Goal: Task Accomplishment & Management: Manage account settings

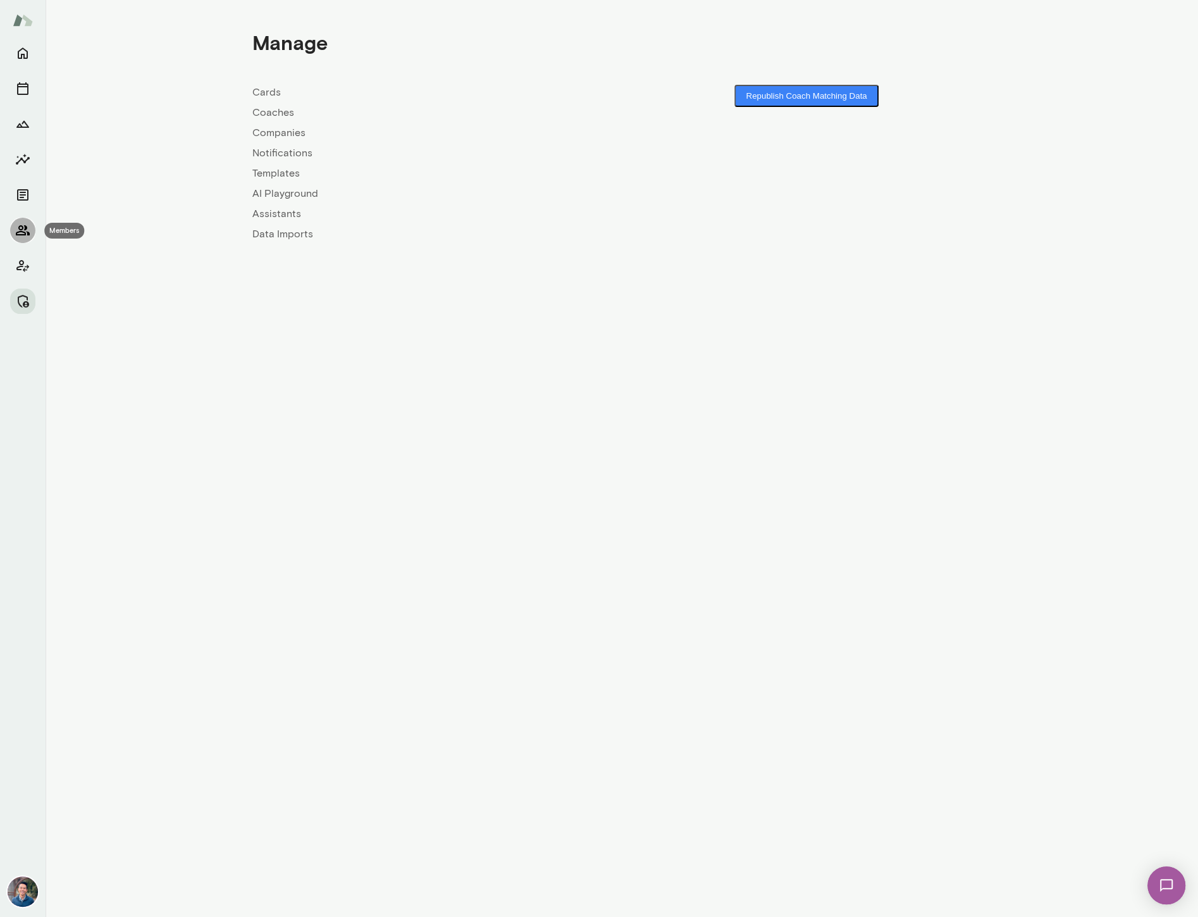
click at [17, 225] on icon "Members" at bounding box center [22, 230] width 15 height 15
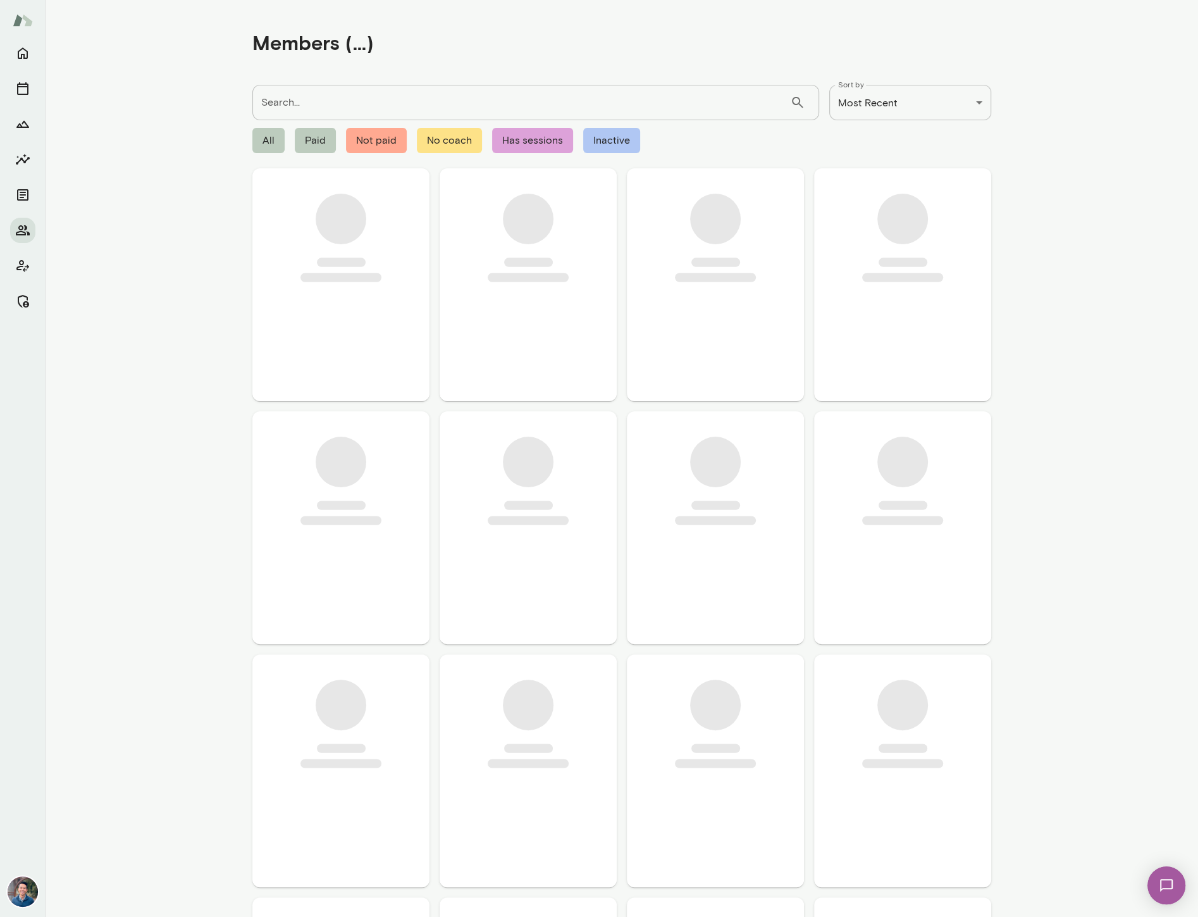
click at [348, 101] on input "Search..." at bounding box center [521, 102] width 538 height 35
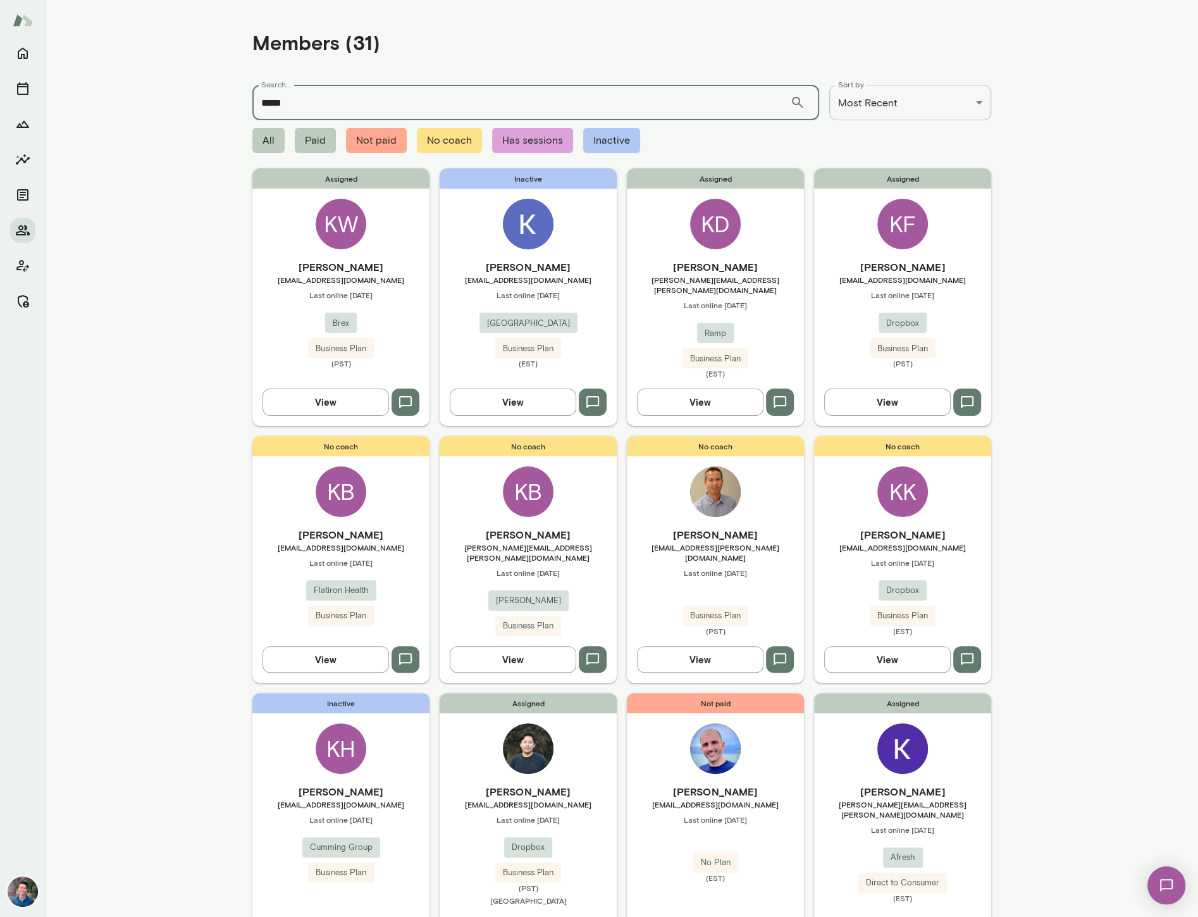
click at [382, 94] on input "*****" at bounding box center [521, 102] width 538 height 35
type input "*****"
click at [367, 283] on span "[EMAIL_ADDRESS][DOMAIN_NAME]" at bounding box center [340, 280] width 177 height 10
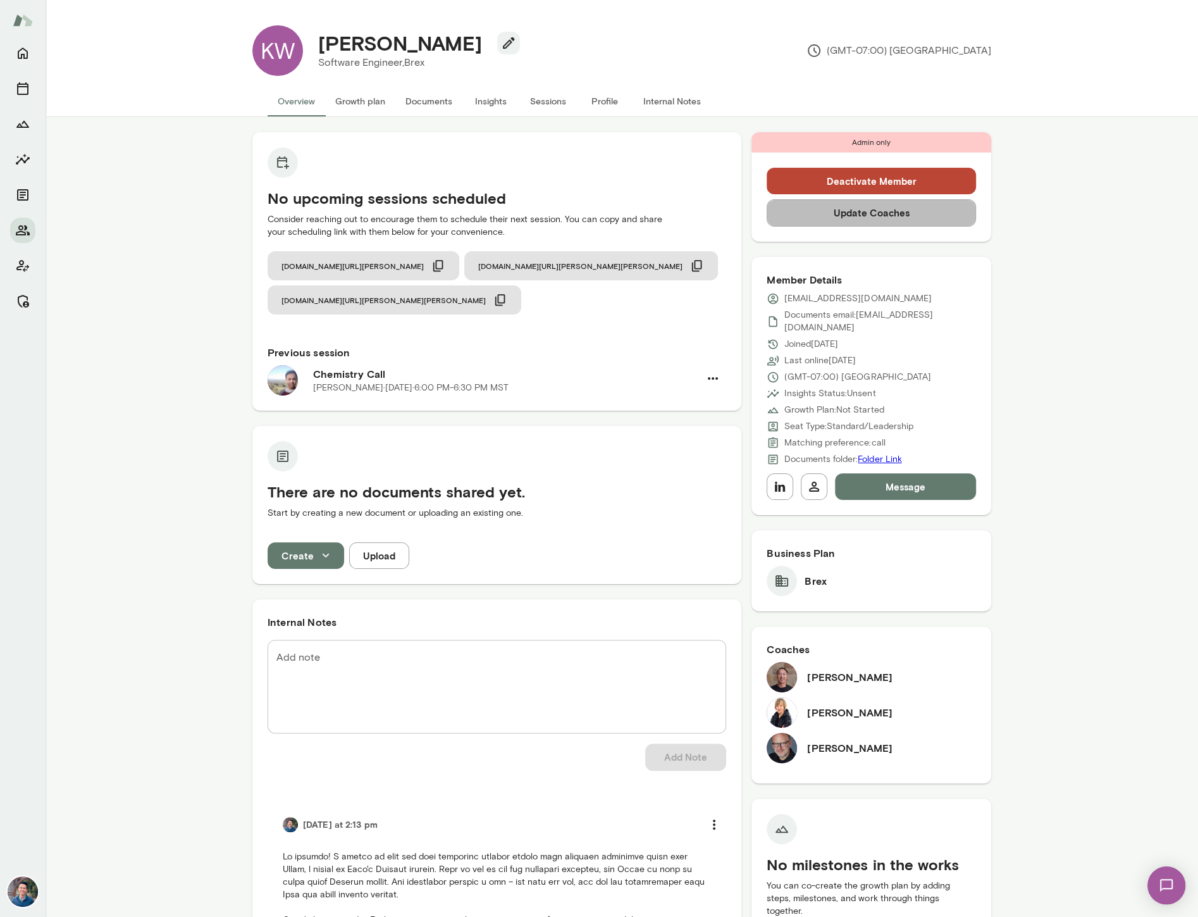
click at [849, 218] on button "Update Coaches" at bounding box center [871, 212] width 209 height 27
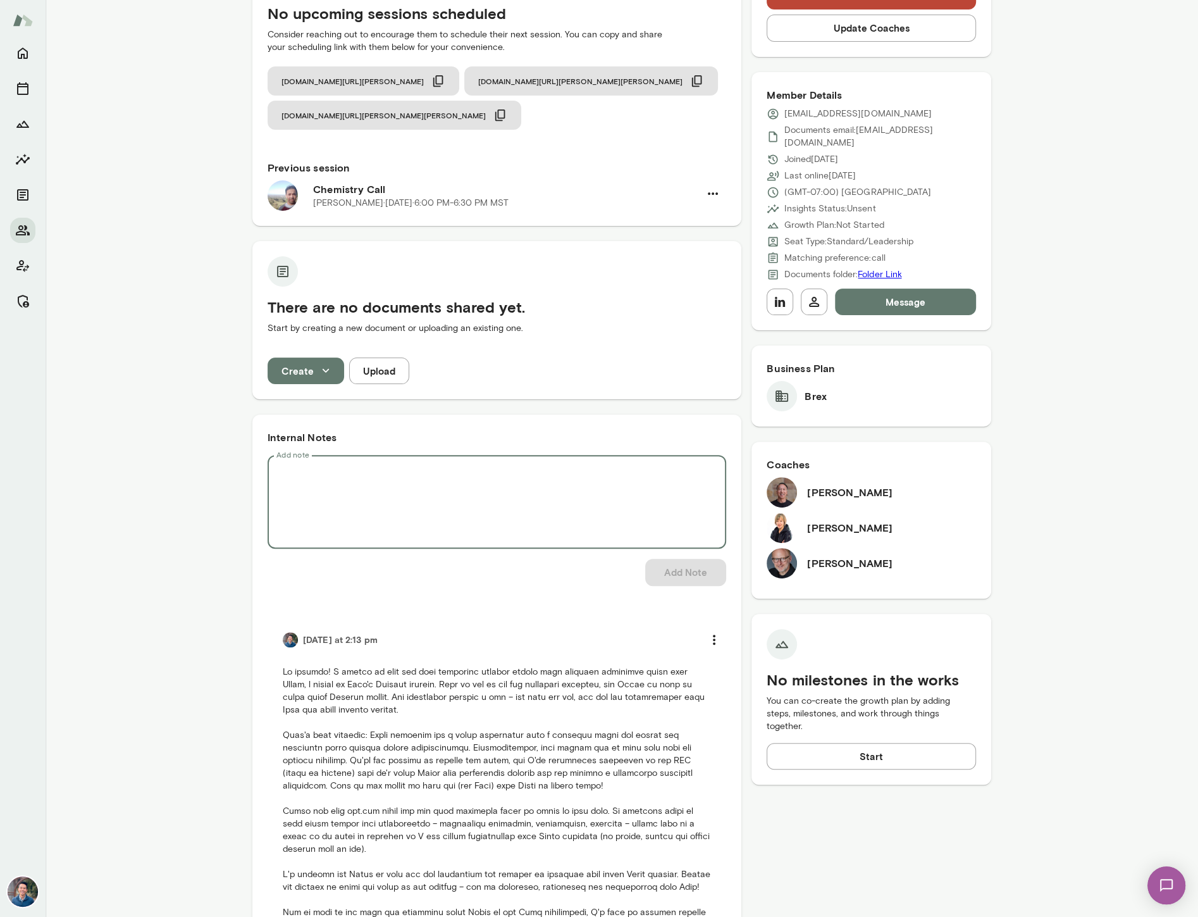
click at [495, 478] on textarea "Add note" at bounding box center [497, 502] width 441 height 73
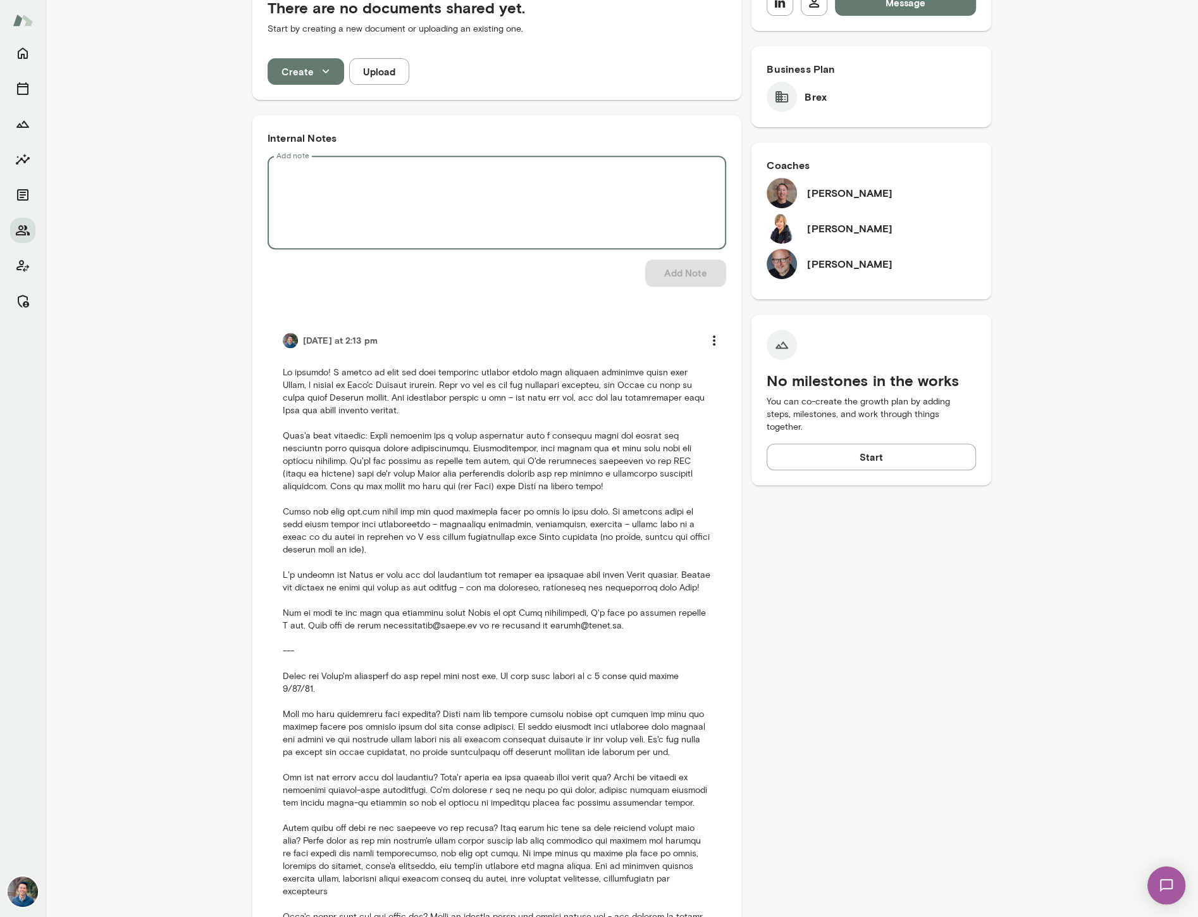
scroll to position [481, 0]
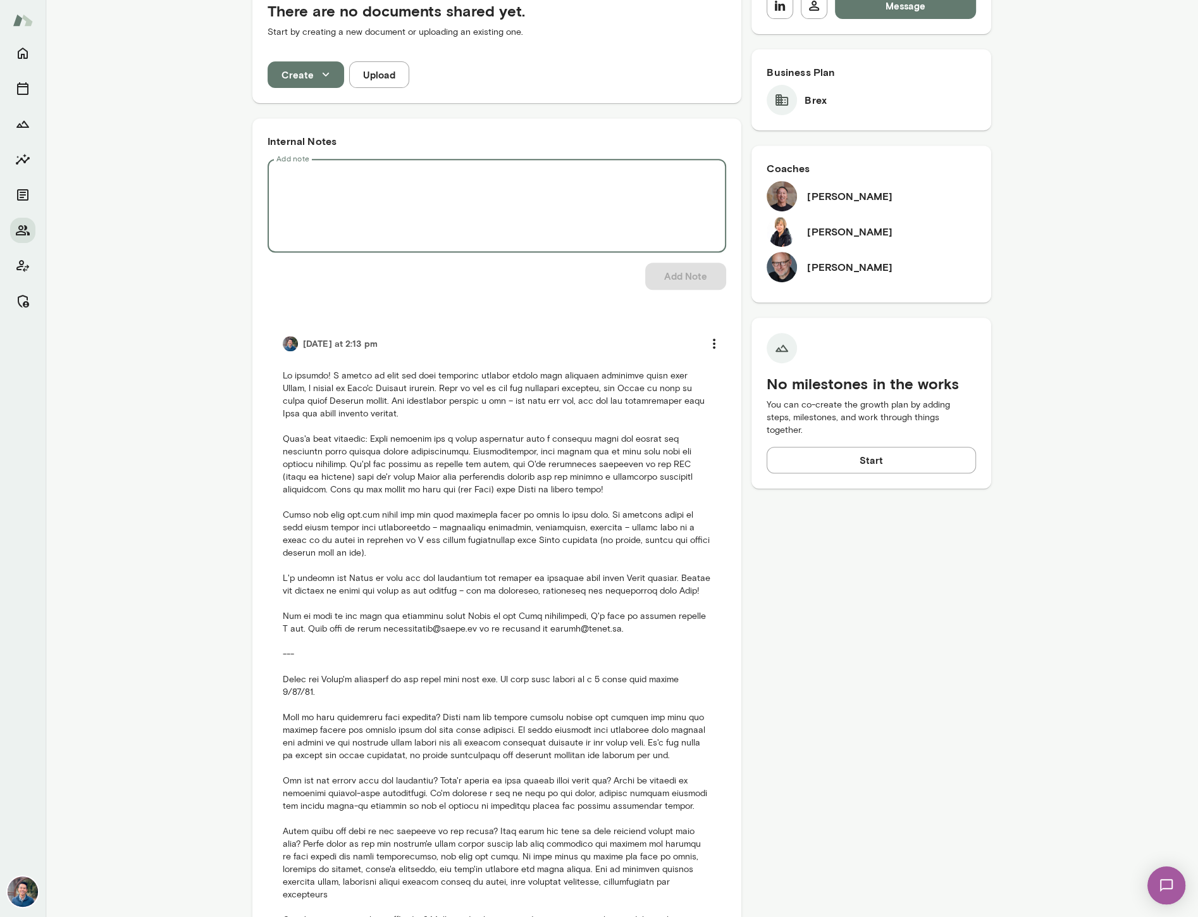
click at [545, 170] on textarea "Add note" at bounding box center [497, 206] width 441 height 73
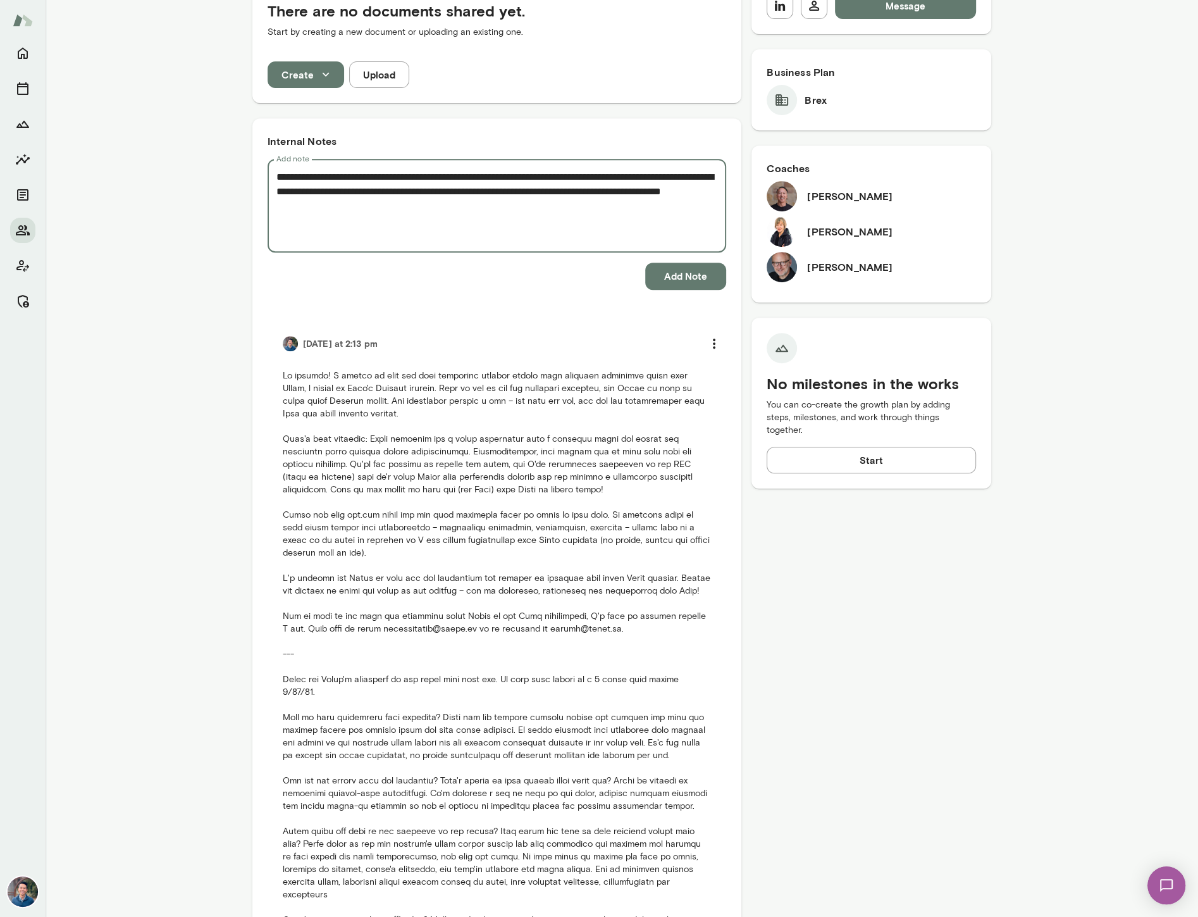
click at [466, 178] on textarea "**********" at bounding box center [497, 206] width 441 height 73
drag, startPoint x: 606, startPoint y: 154, endPoint x: 648, endPoint y: 159, distance: 42.1
click at [647, 170] on textarea "**********" at bounding box center [497, 206] width 441 height 73
drag, startPoint x: 656, startPoint y: 158, endPoint x: 606, endPoint y: 158, distance: 50.0
click at [606, 170] on textarea "**********" at bounding box center [497, 206] width 441 height 73
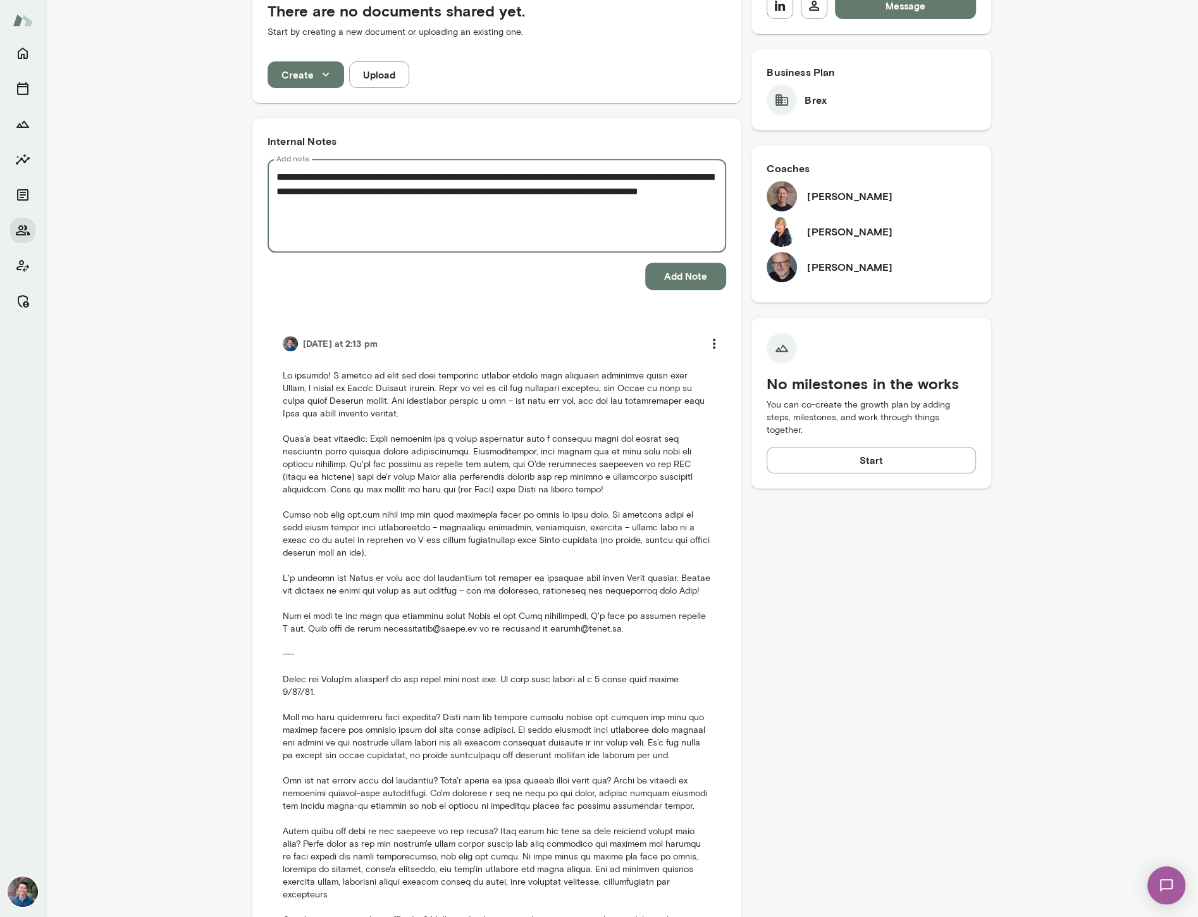
click at [424, 176] on textarea "**********" at bounding box center [497, 206] width 441 height 73
type textarea "**********"
click at [675, 263] on button "Add Note" at bounding box center [685, 276] width 81 height 27
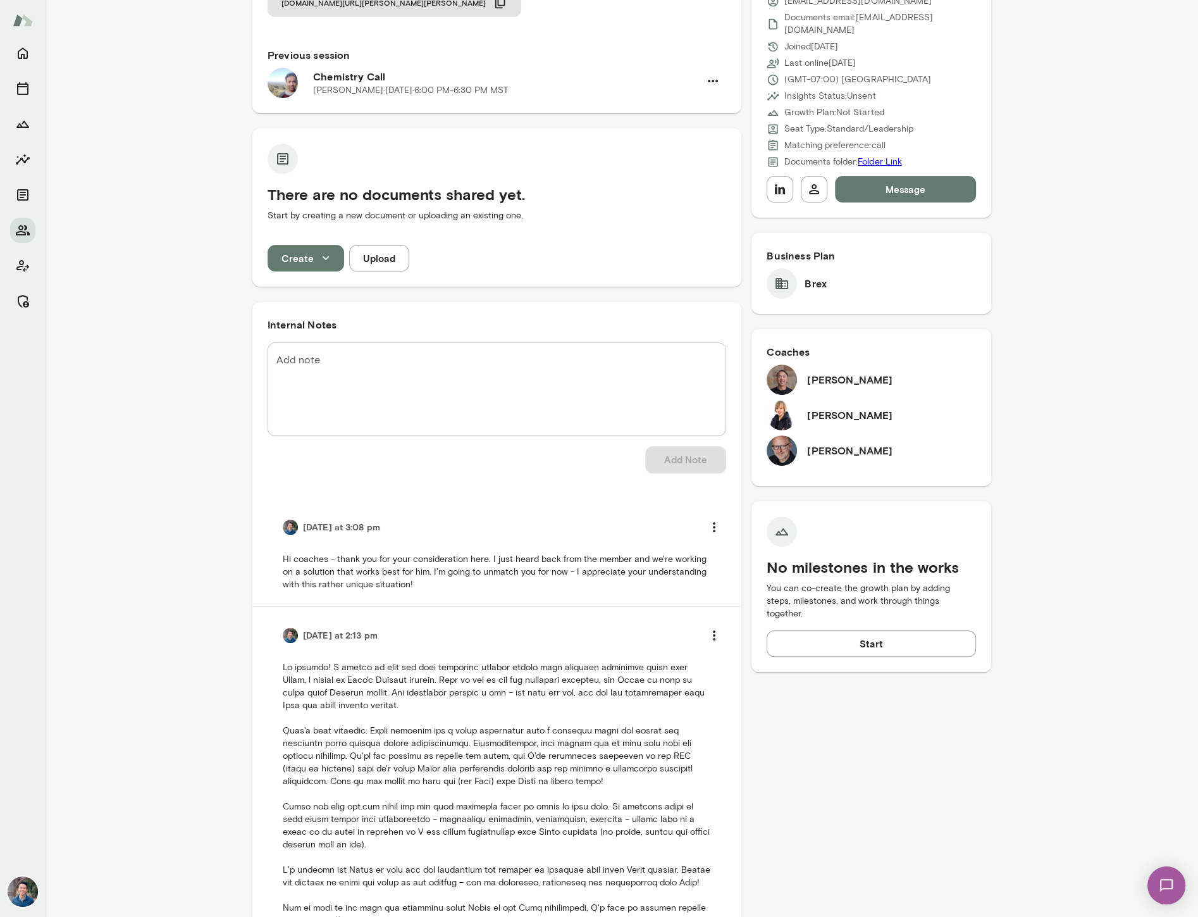
scroll to position [161, 0]
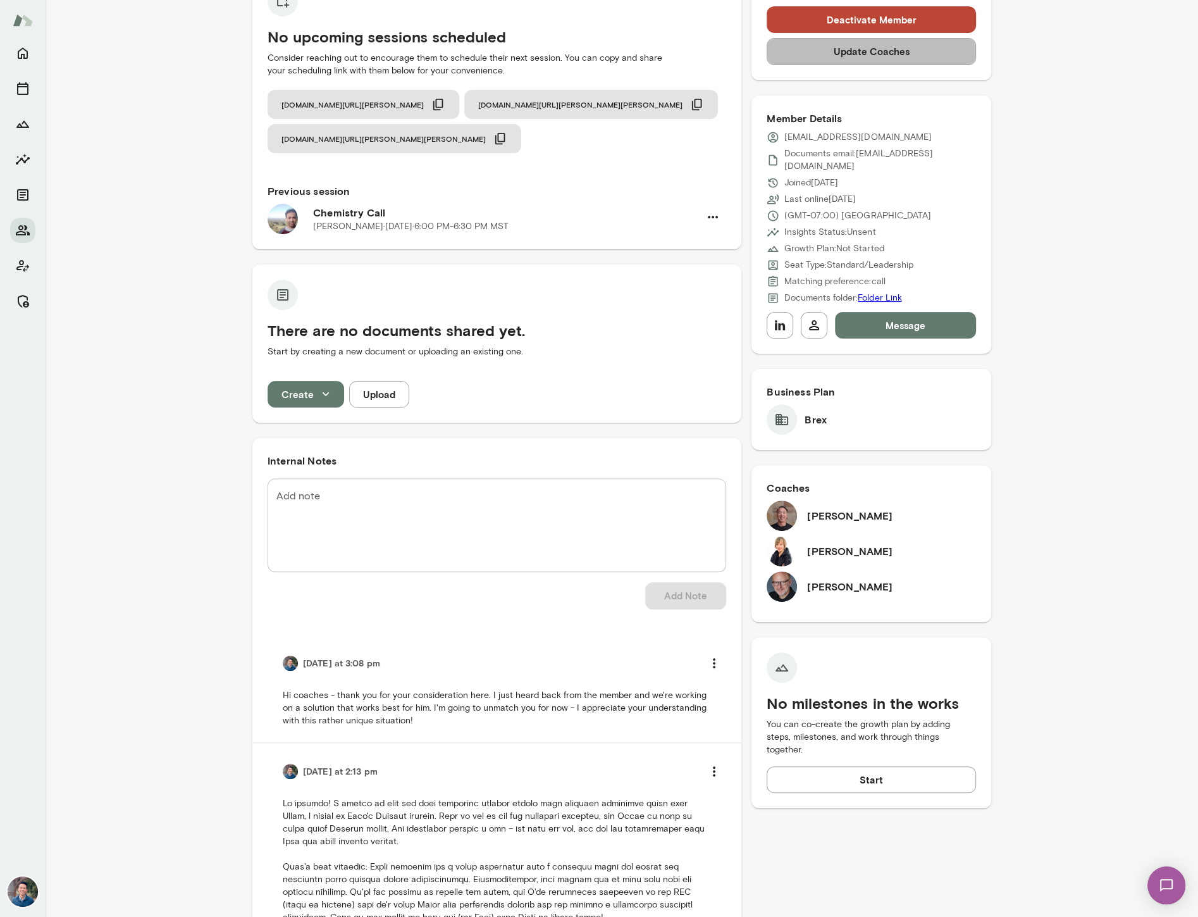
click at [883, 53] on button "Update Coaches" at bounding box center [871, 51] width 209 height 27
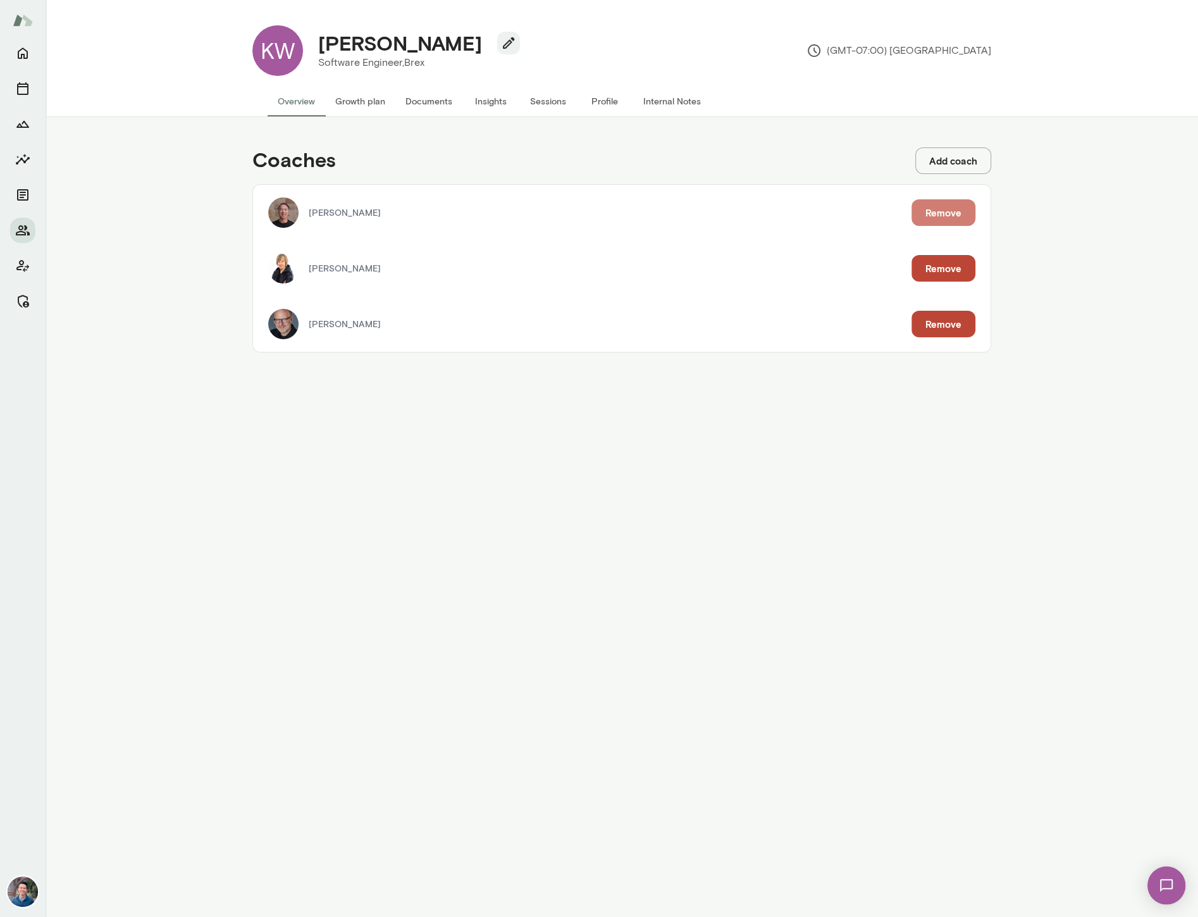
click at [956, 216] on button "Remove" at bounding box center [944, 212] width 64 height 27
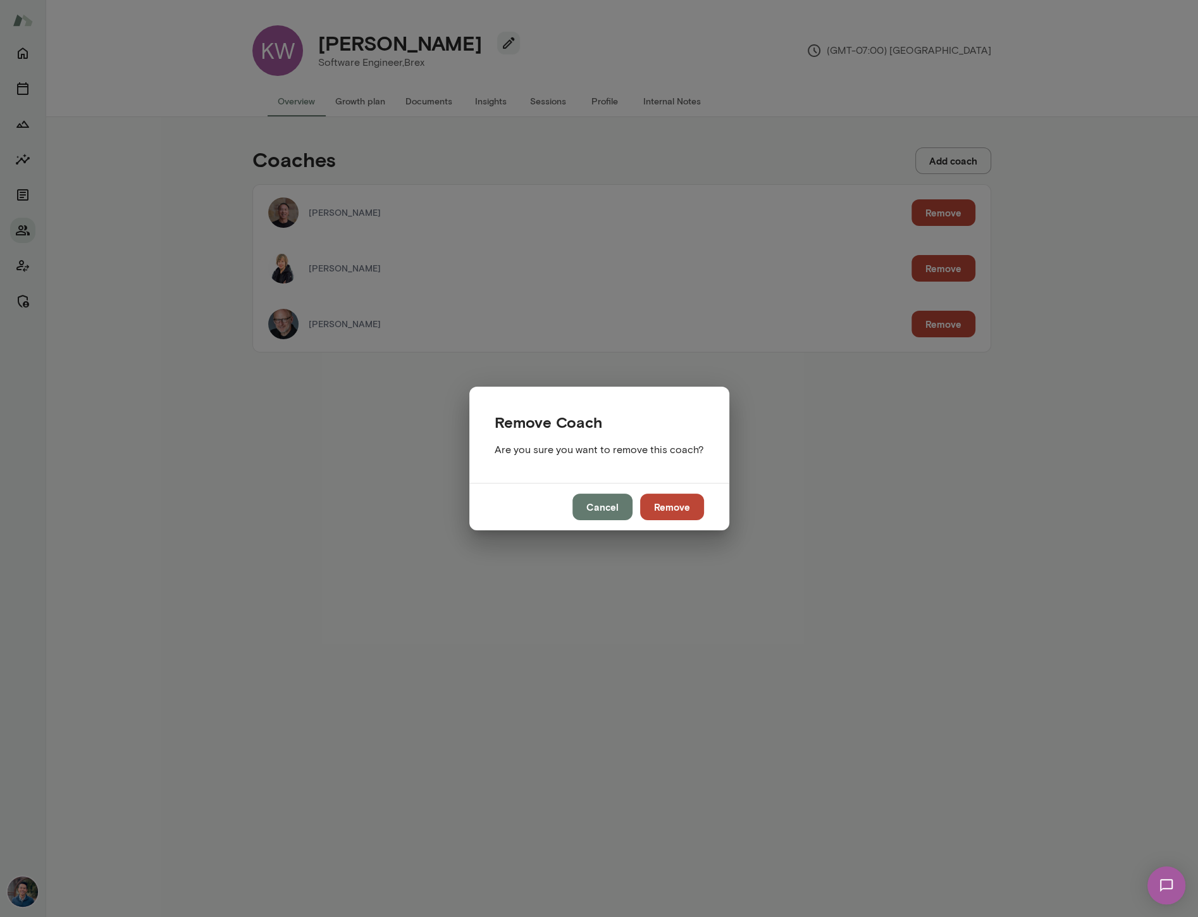
click at [666, 501] on button "Remove" at bounding box center [672, 507] width 64 height 27
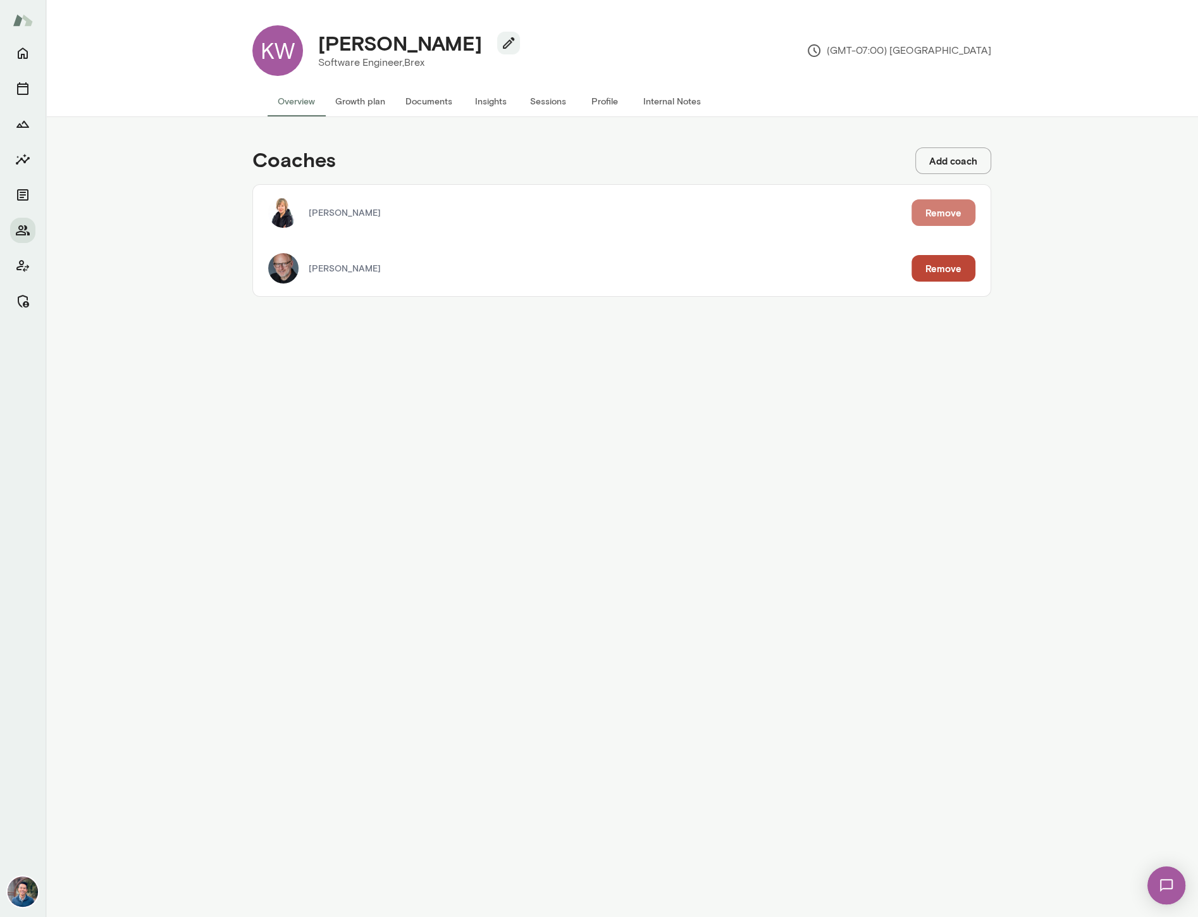
click at [946, 216] on button "Remove" at bounding box center [944, 212] width 64 height 27
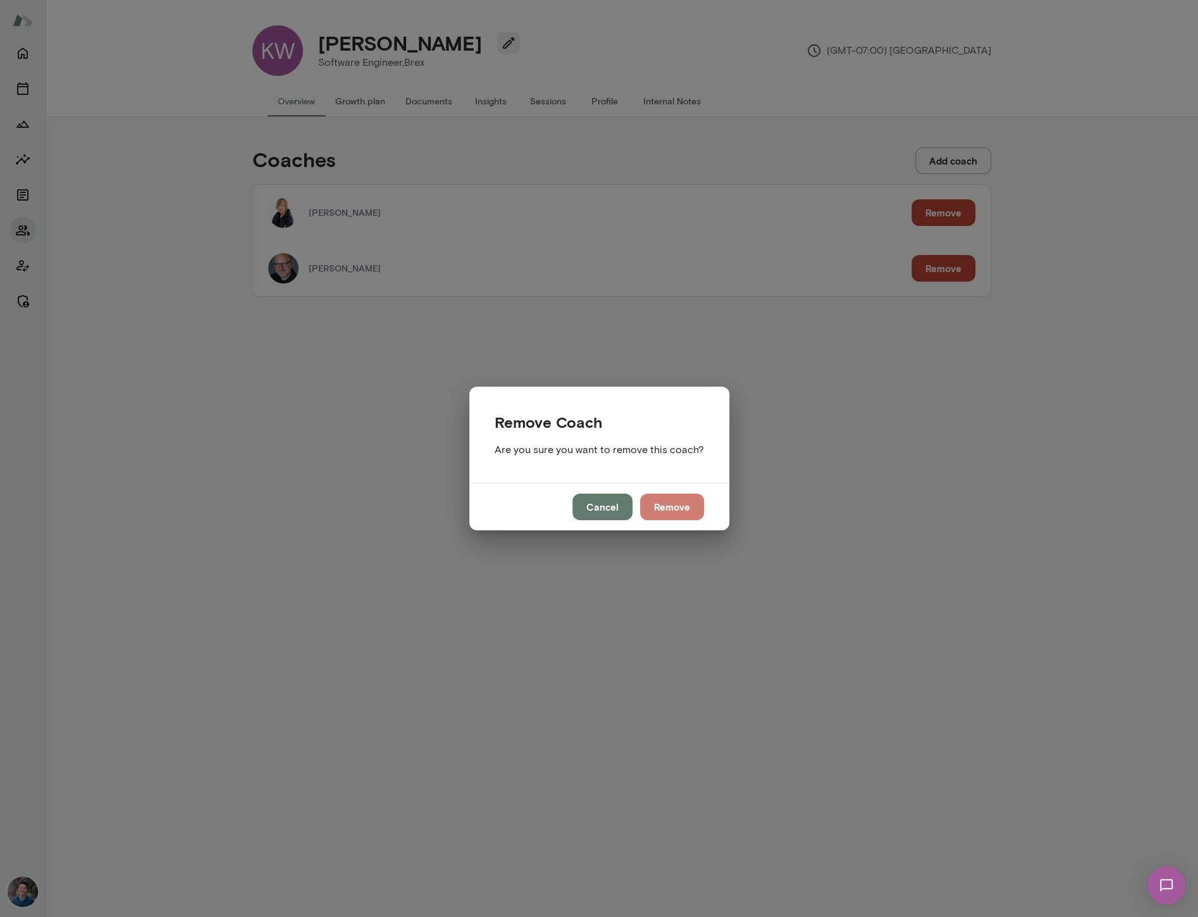
click at [678, 499] on button "Remove" at bounding box center [672, 507] width 64 height 27
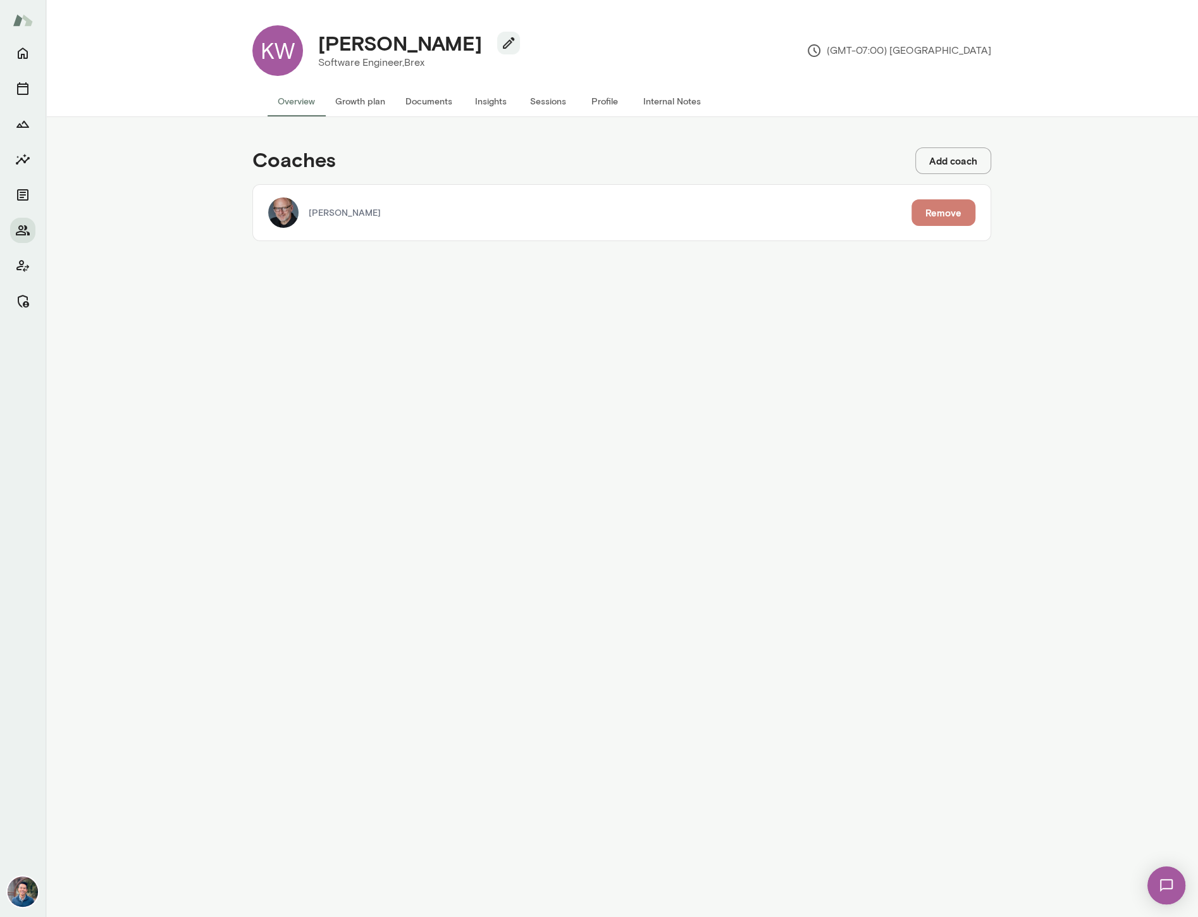
click at [931, 216] on button "Remove" at bounding box center [944, 212] width 64 height 27
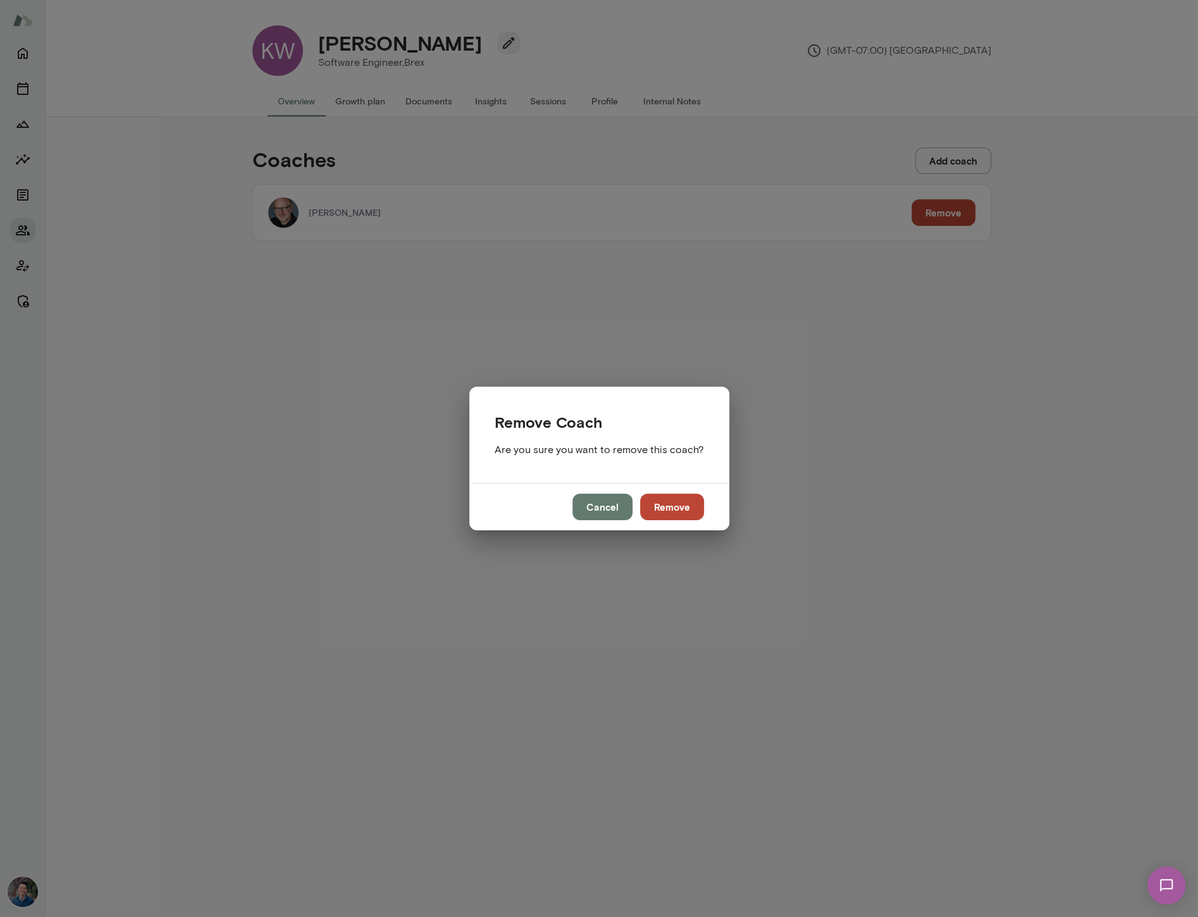
click at [678, 507] on button "Remove" at bounding box center [672, 507] width 64 height 27
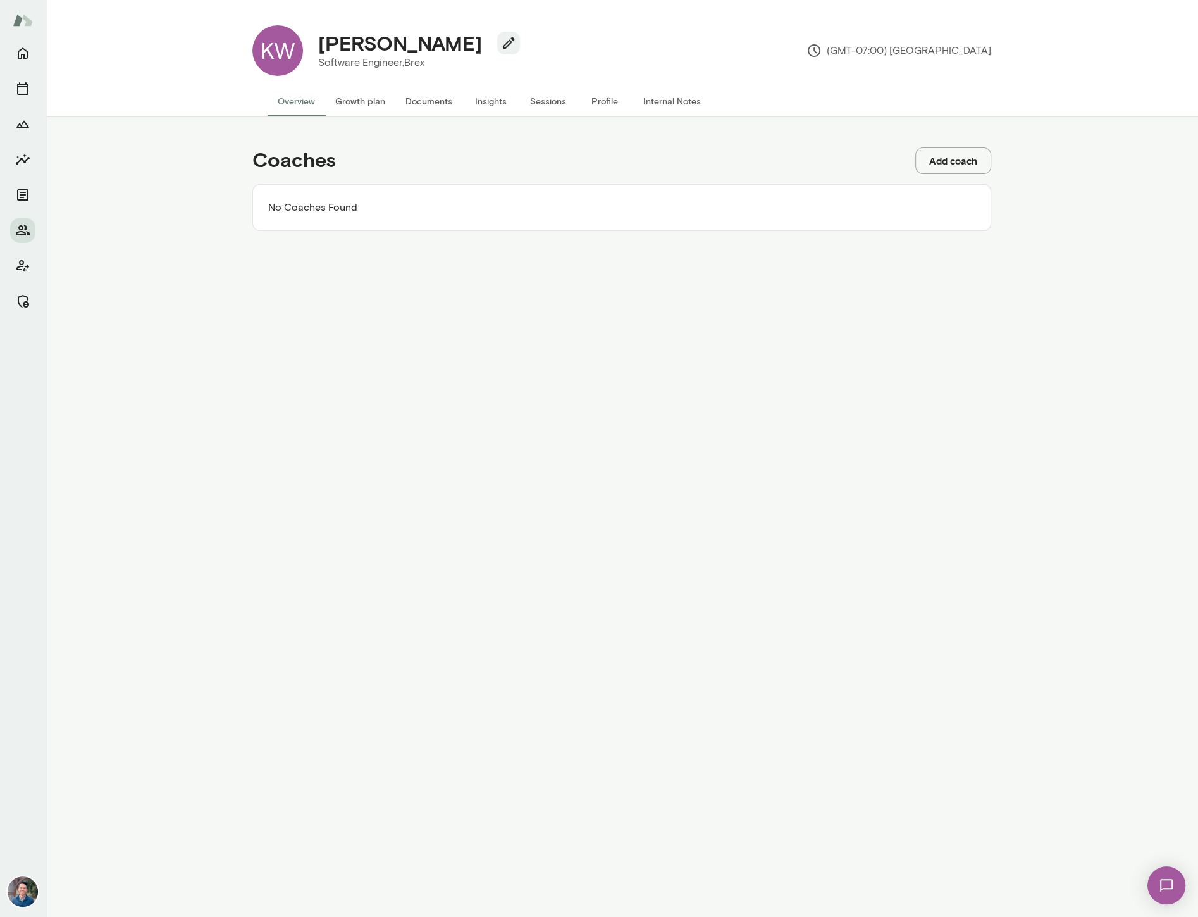
click at [958, 159] on button "Add coach" at bounding box center [954, 160] width 76 height 27
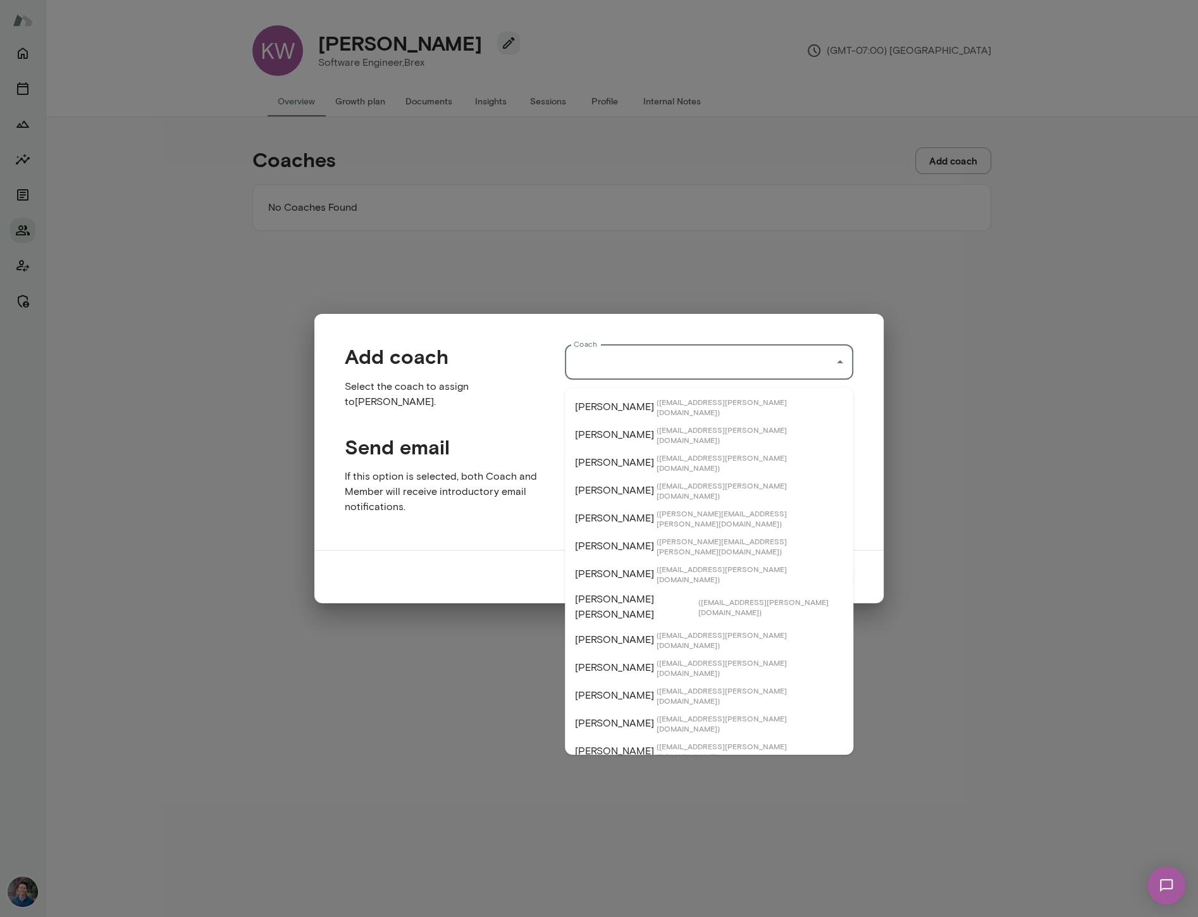
click at [684, 374] on input "Coach" at bounding box center [700, 362] width 258 height 24
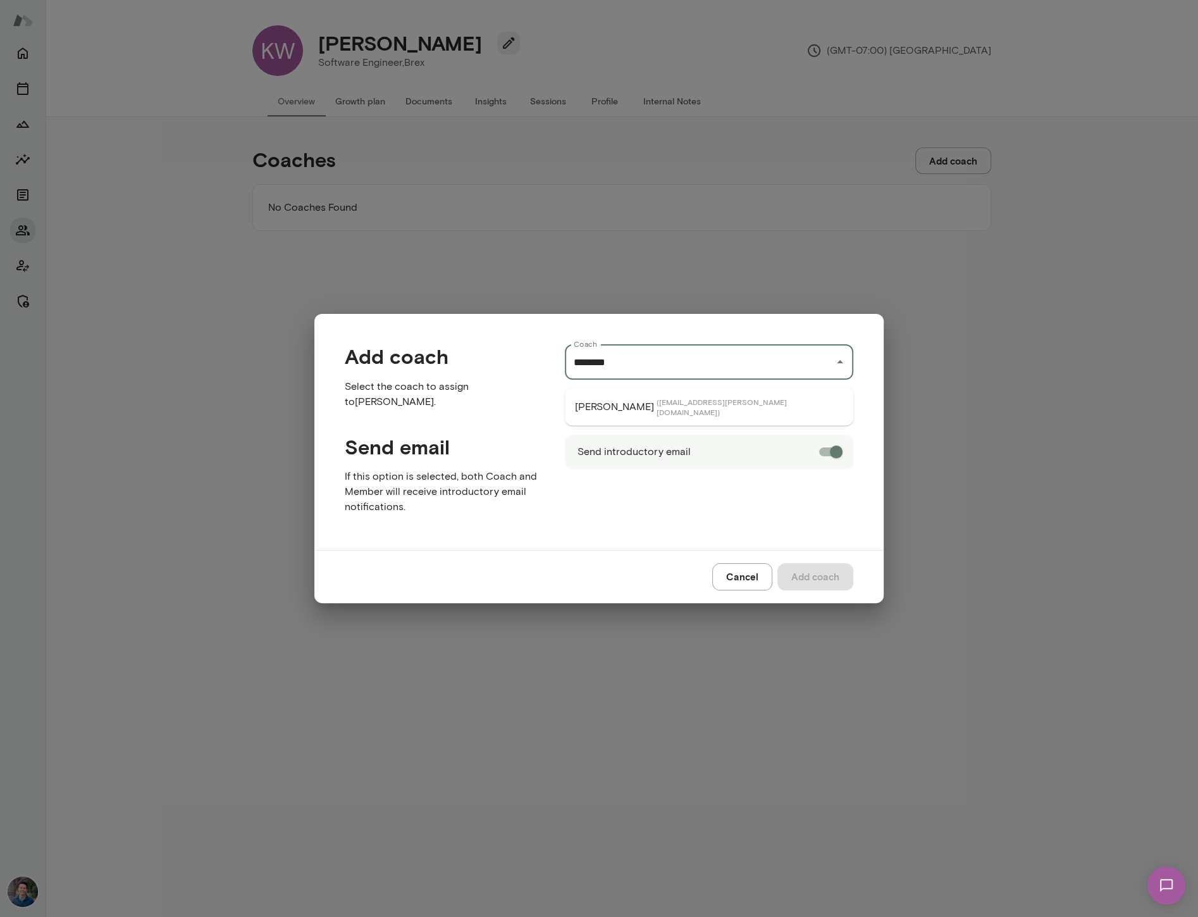
click at [712, 404] on span "( brianlawrence@mento.co )" at bounding box center [750, 407] width 187 height 20
type input "**********"
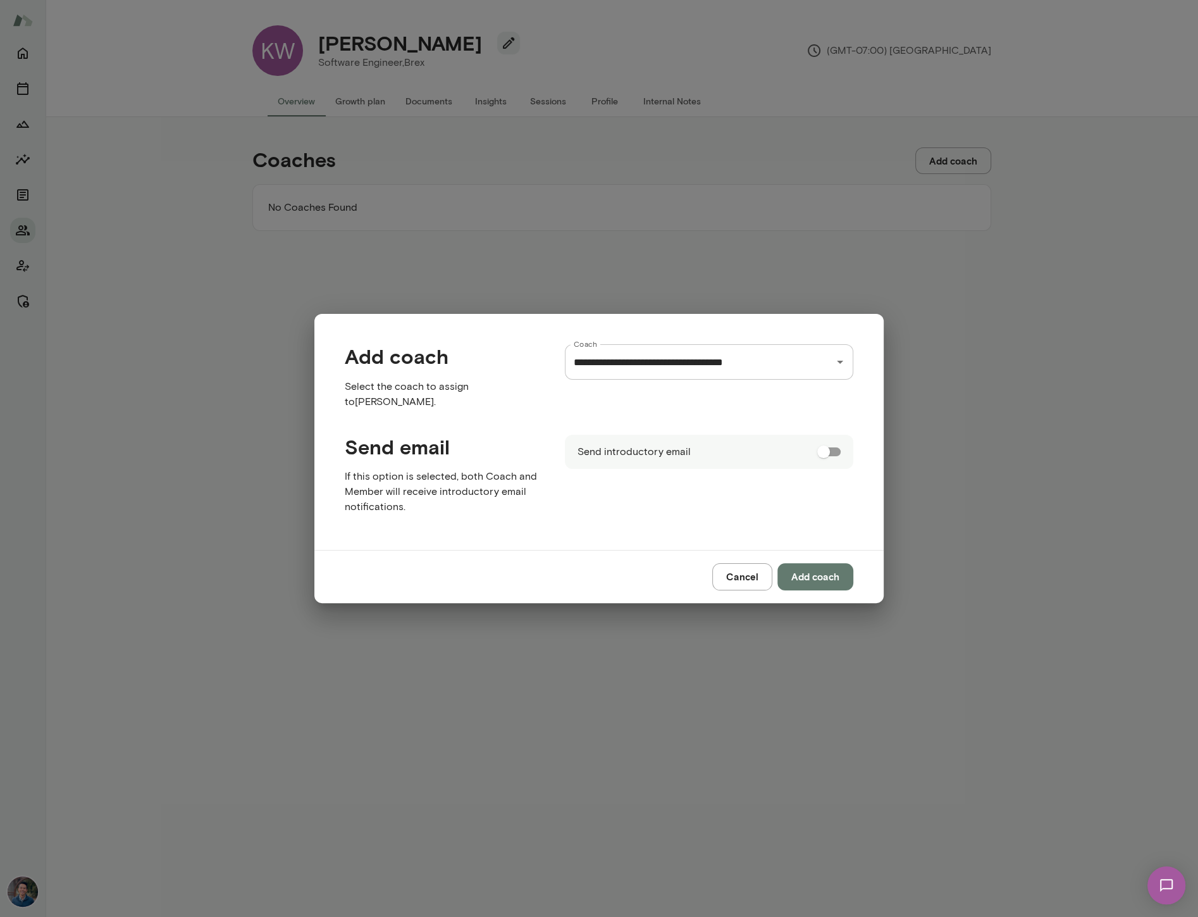
click at [842, 578] on button "Add coach" at bounding box center [816, 576] width 76 height 27
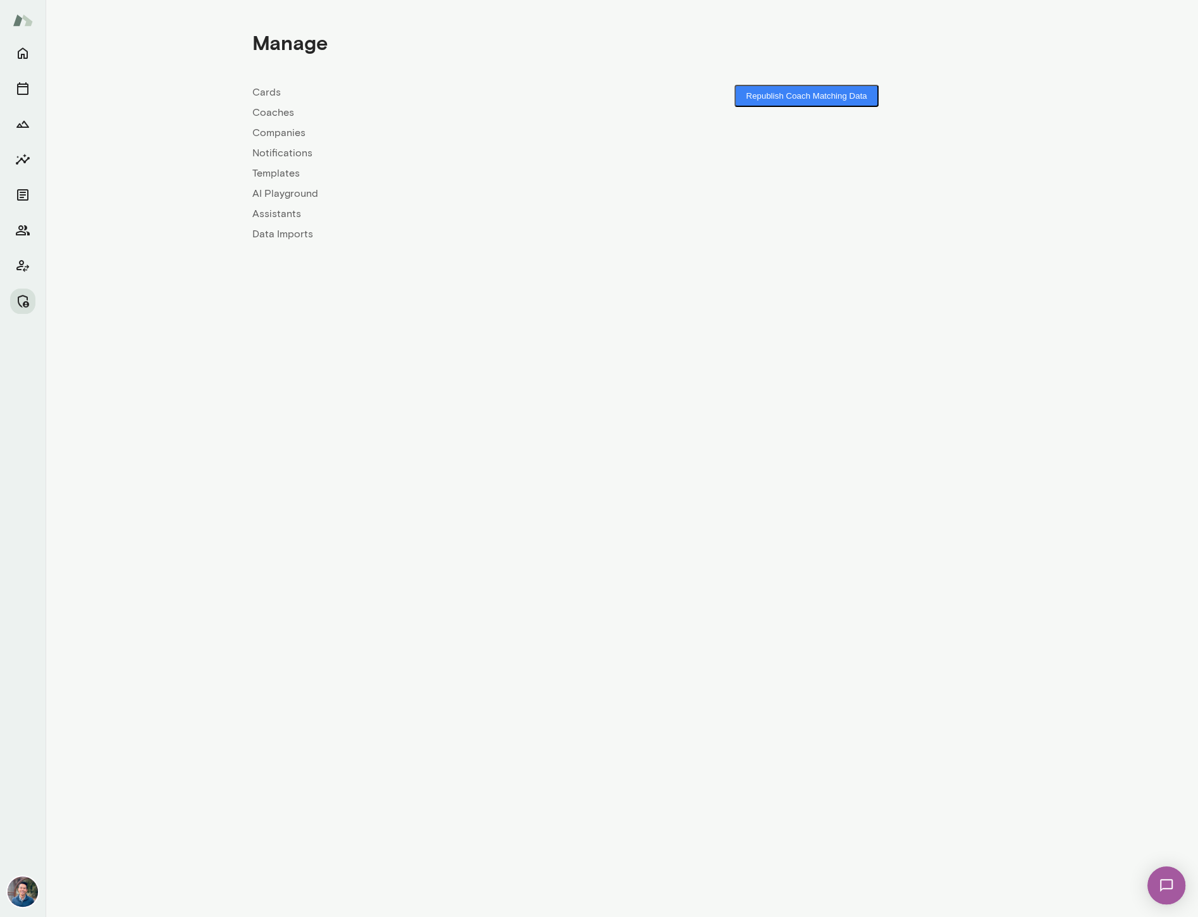
click at [277, 132] on link "Companies" at bounding box center [437, 132] width 370 height 15
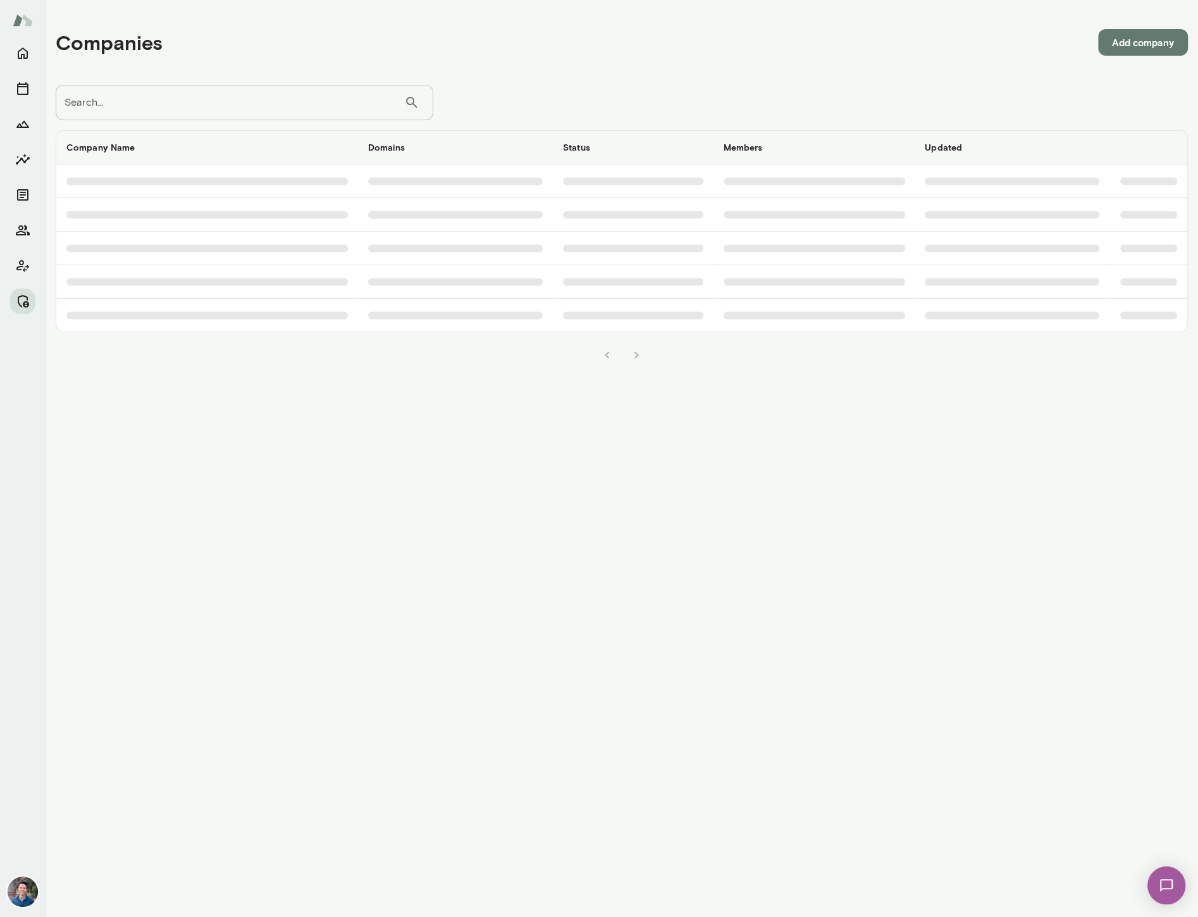
click at [326, 101] on input "Search..." at bounding box center [230, 102] width 349 height 35
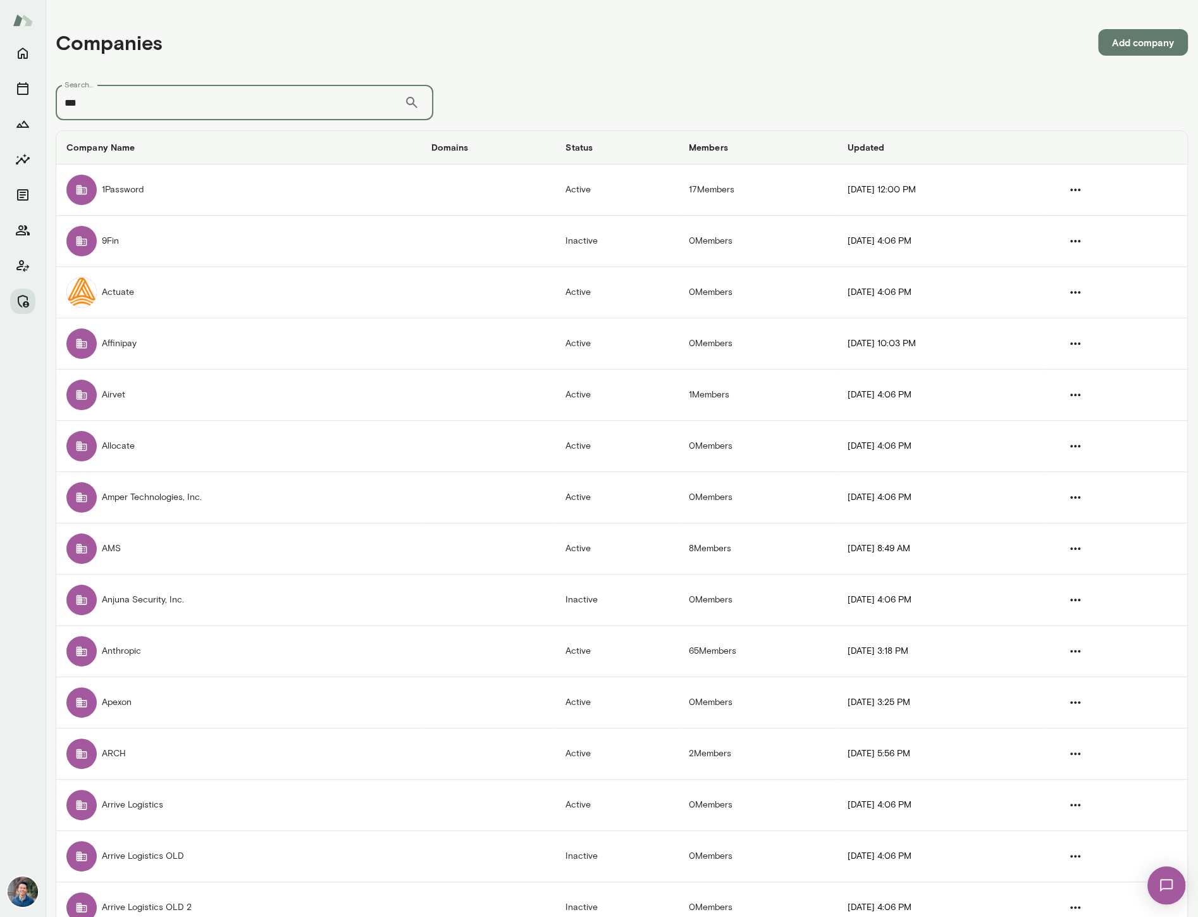
type input "***"
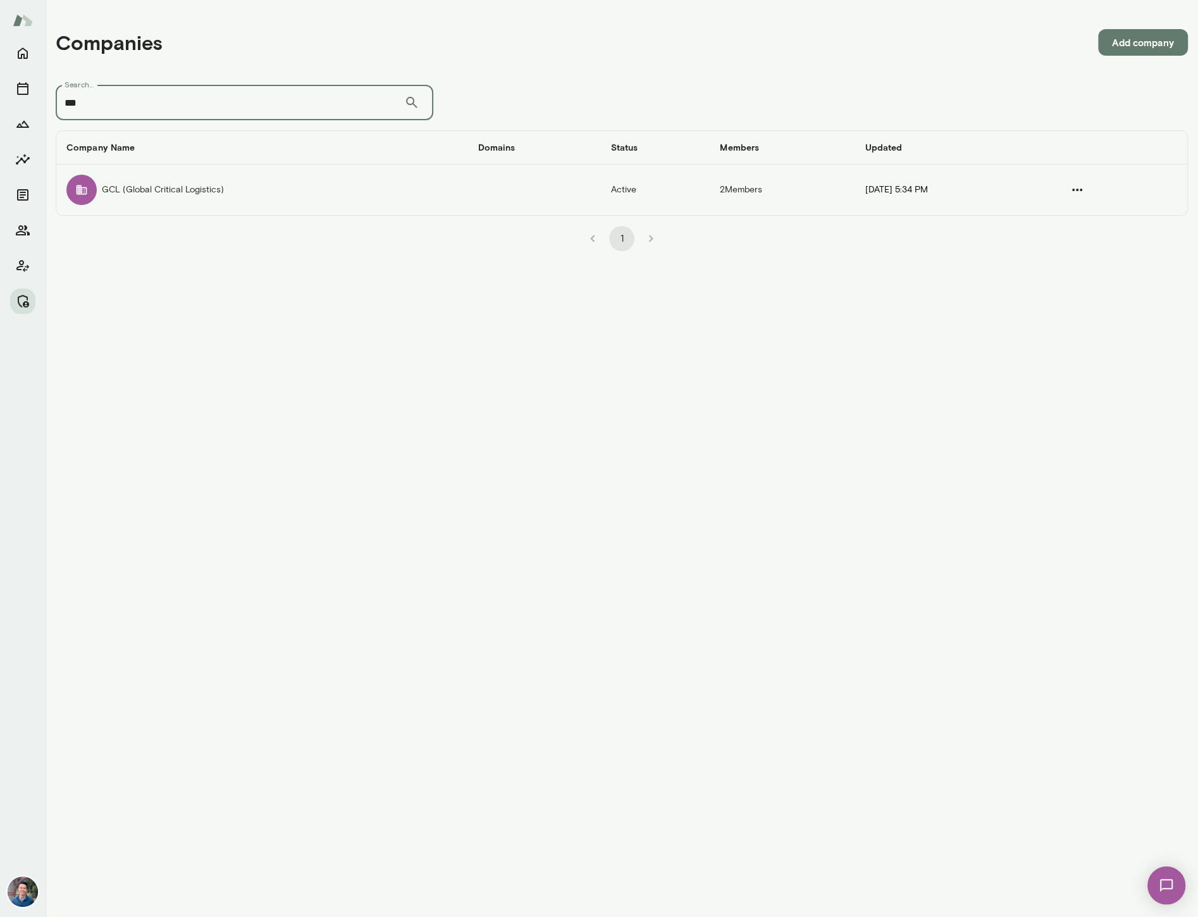
click at [189, 203] on td "GCL (Global Critical Logistics)" at bounding box center [262, 190] width 412 height 51
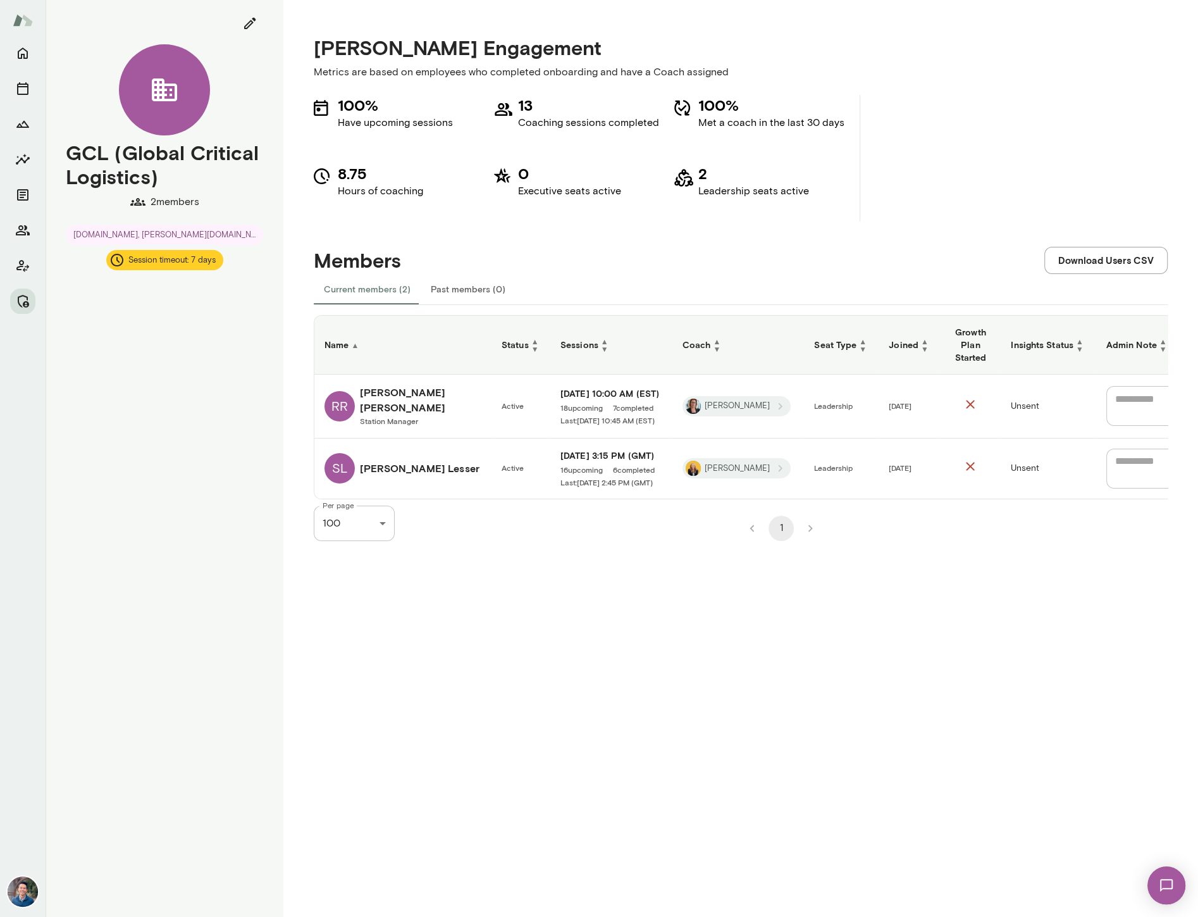
click at [392, 397] on h6 "Rosa Rivera" at bounding box center [420, 400] width 121 height 30
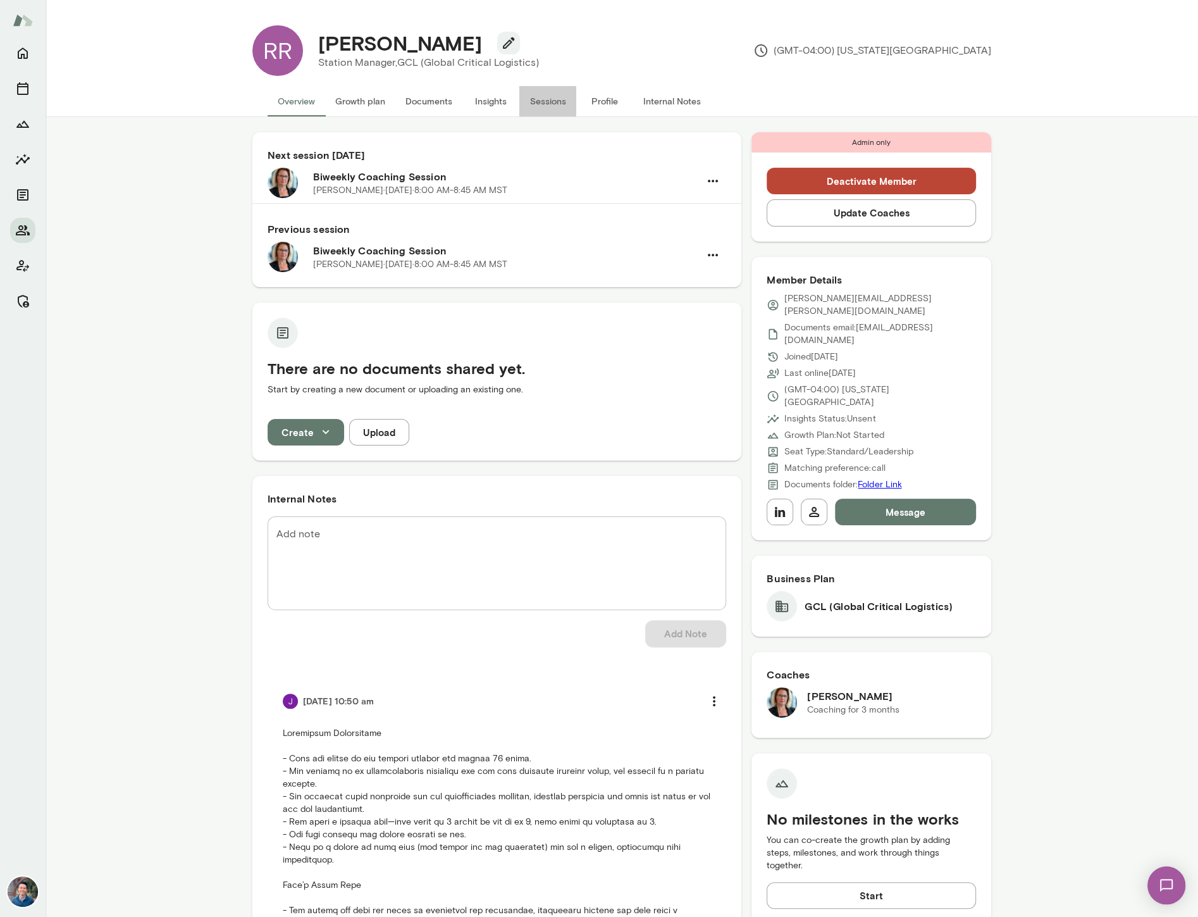
click at [537, 103] on button "Sessions" at bounding box center [547, 101] width 57 height 30
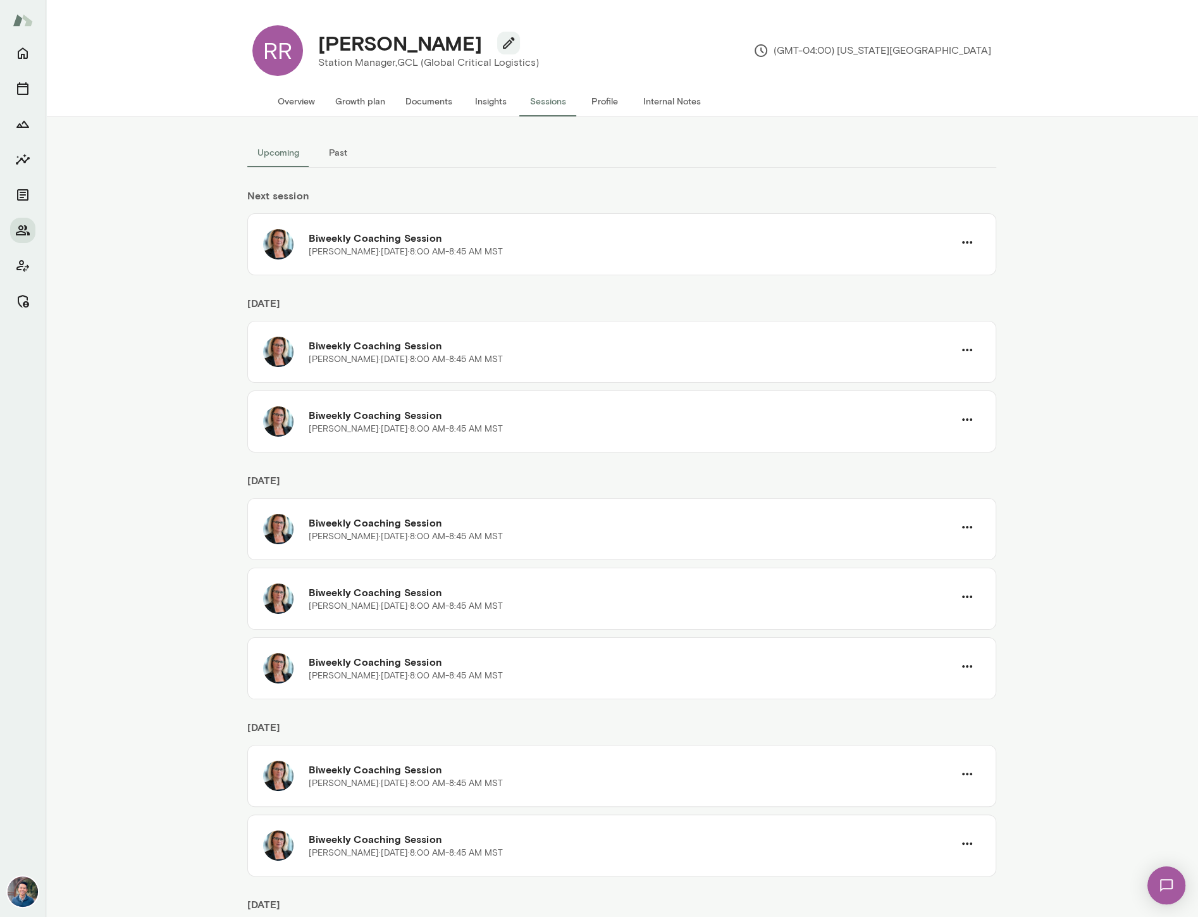
click at [334, 154] on button "Past" at bounding box center [337, 152] width 57 height 30
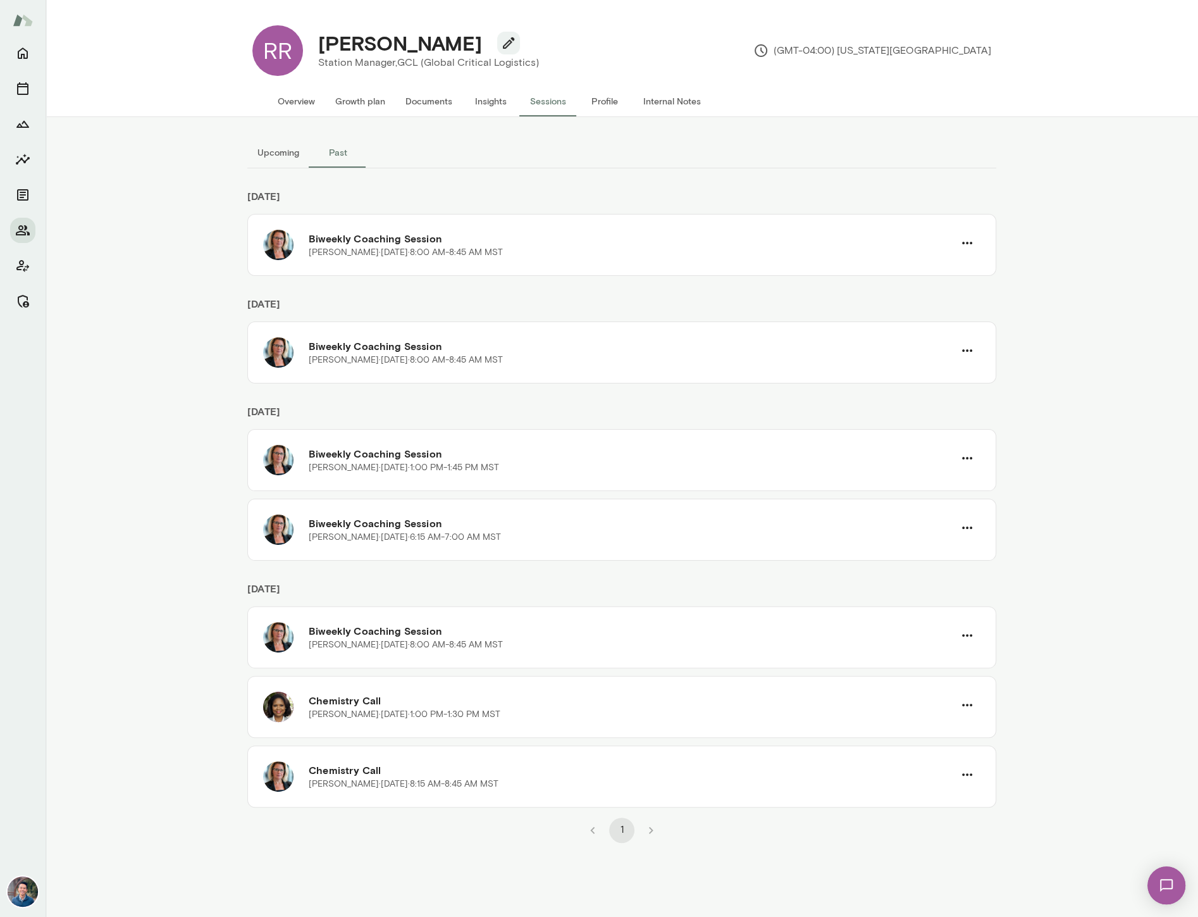
click at [266, 156] on button "Upcoming" at bounding box center [278, 152] width 62 height 30
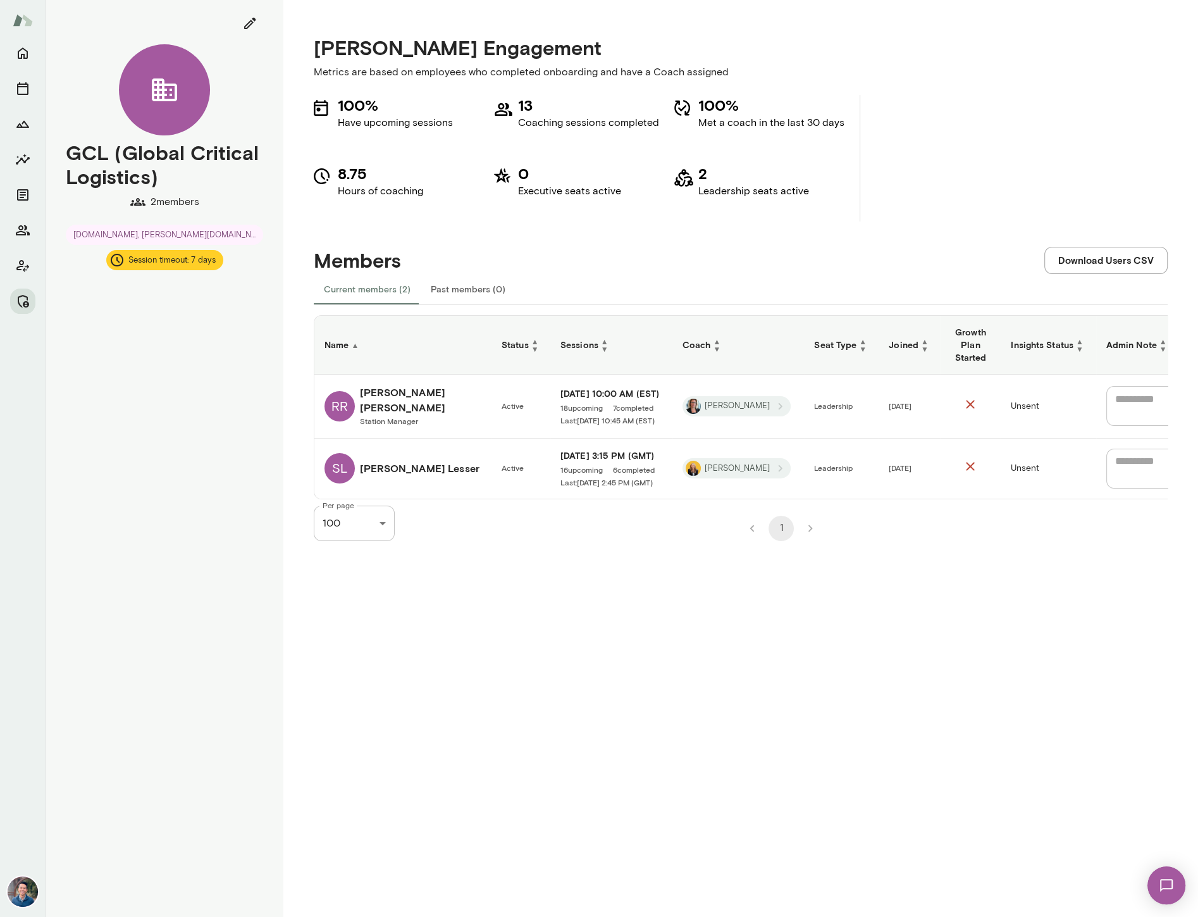
click at [1105, 591] on div "Mento Engagement Metrics are based on employees who completed onboarding and ha…" at bounding box center [740, 458] width 915 height 917
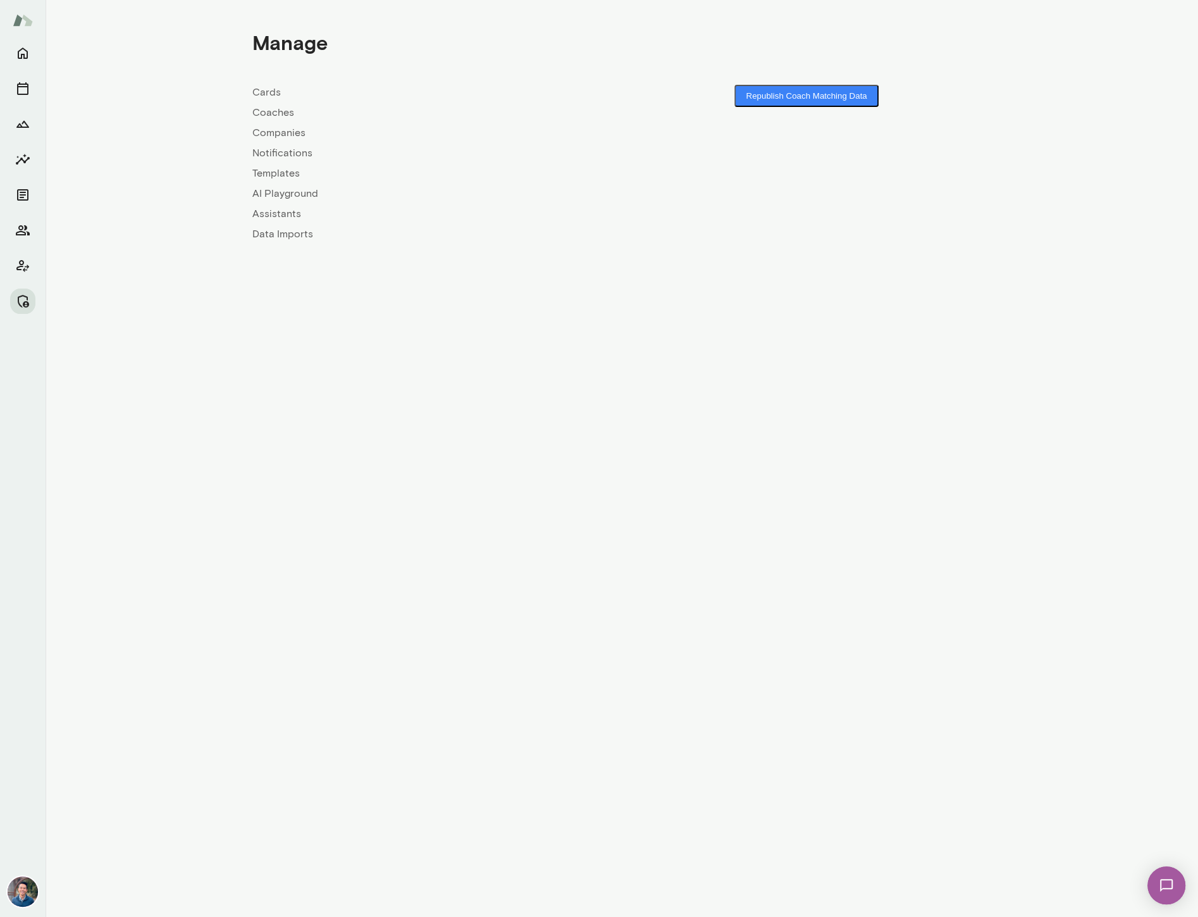
click at [282, 131] on link "Companies" at bounding box center [437, 132] width 370 height 15
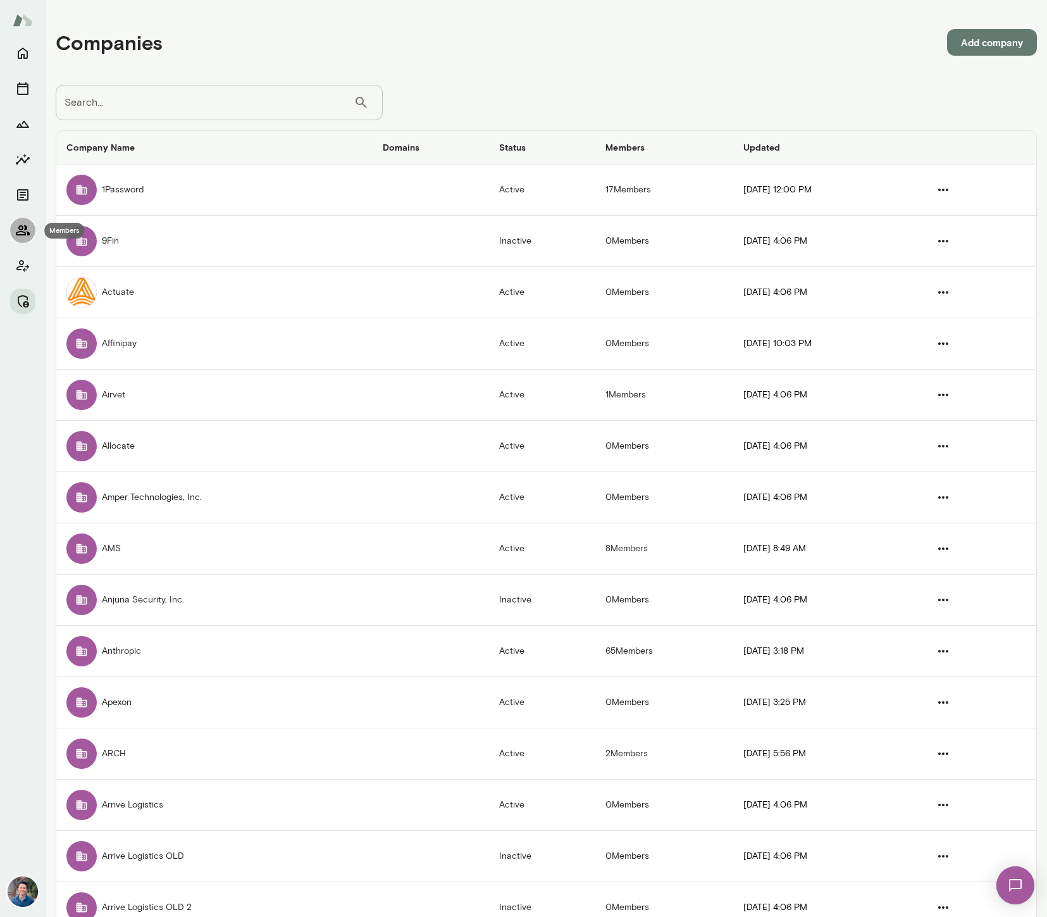
click at [28, 227] on icon "Members" at bounding box center [22, 230] width 15 height 15
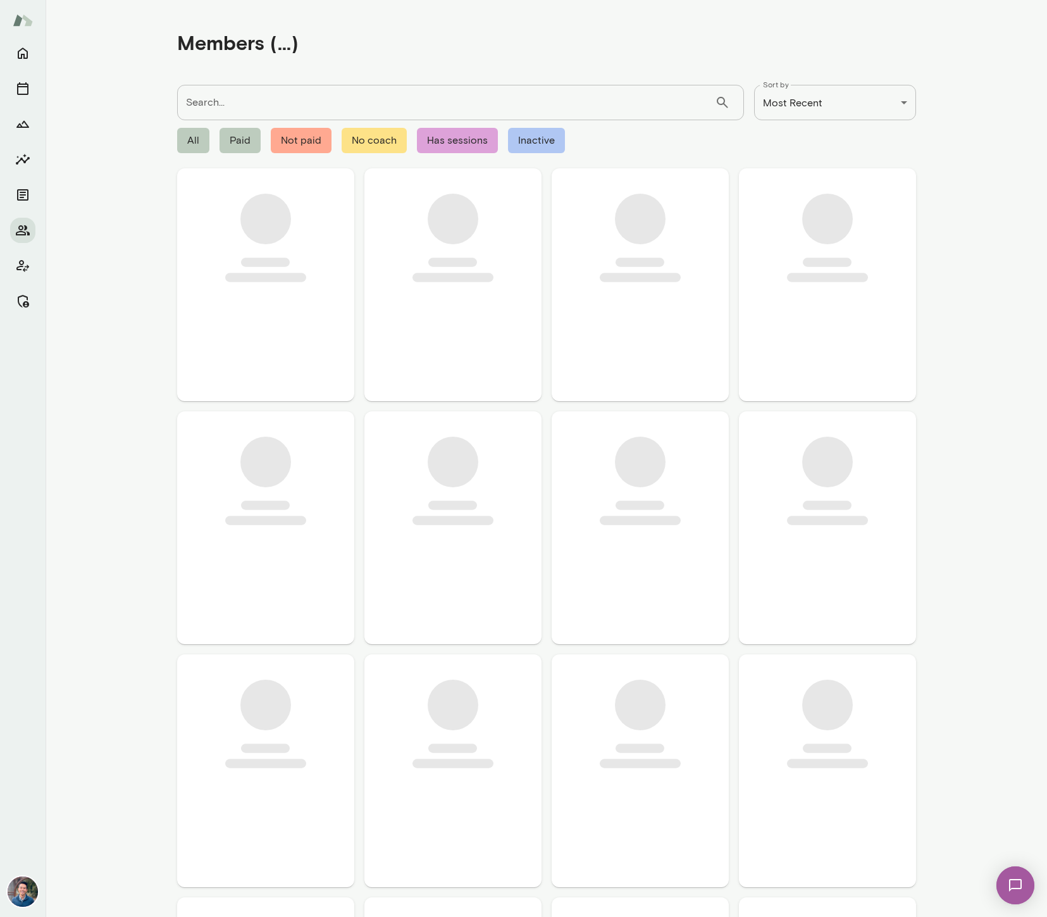
click at [230, 110] on input "Search..." at bounding box center [446, 102] width 538 height 35
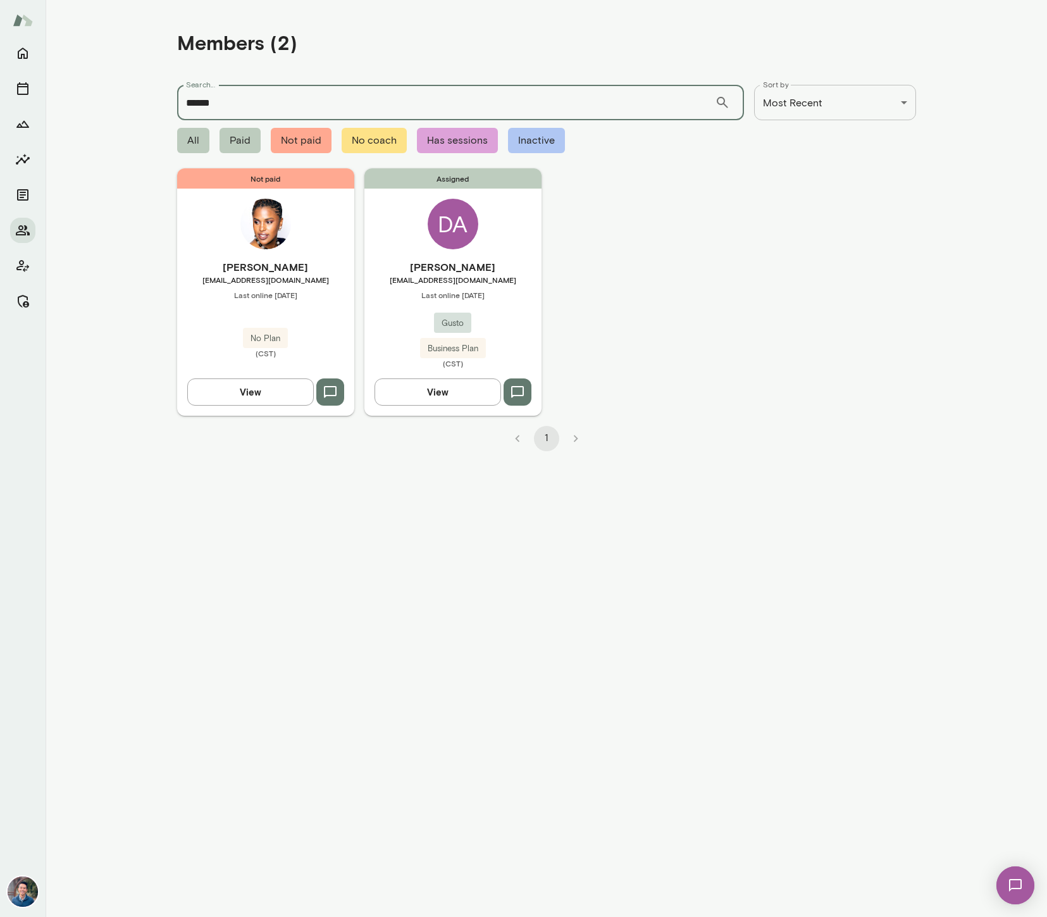
type input "******"
click at [515, 266] on h6 "Dwetri Addy" at bounding box center [452, 266] width 177 height 15
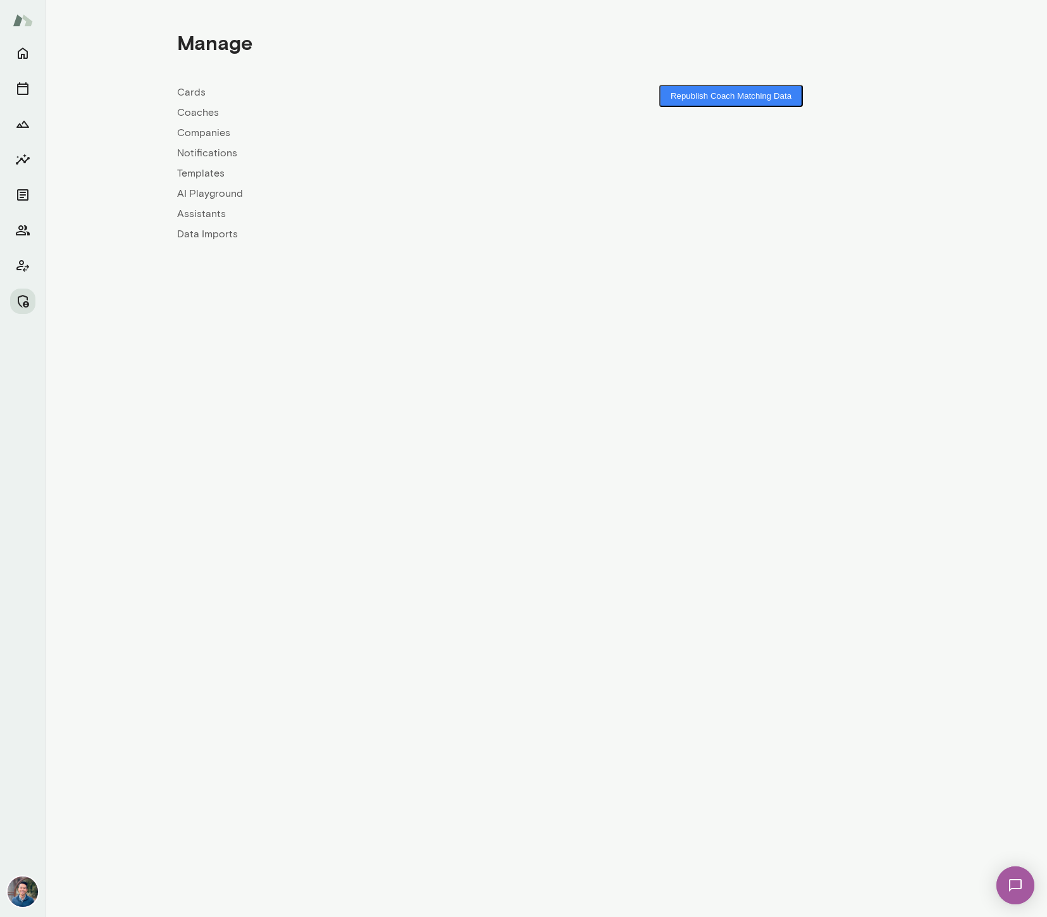
click at [192, 115] on link "Coaches" at bounding box center [362, 112] width 370 height 15
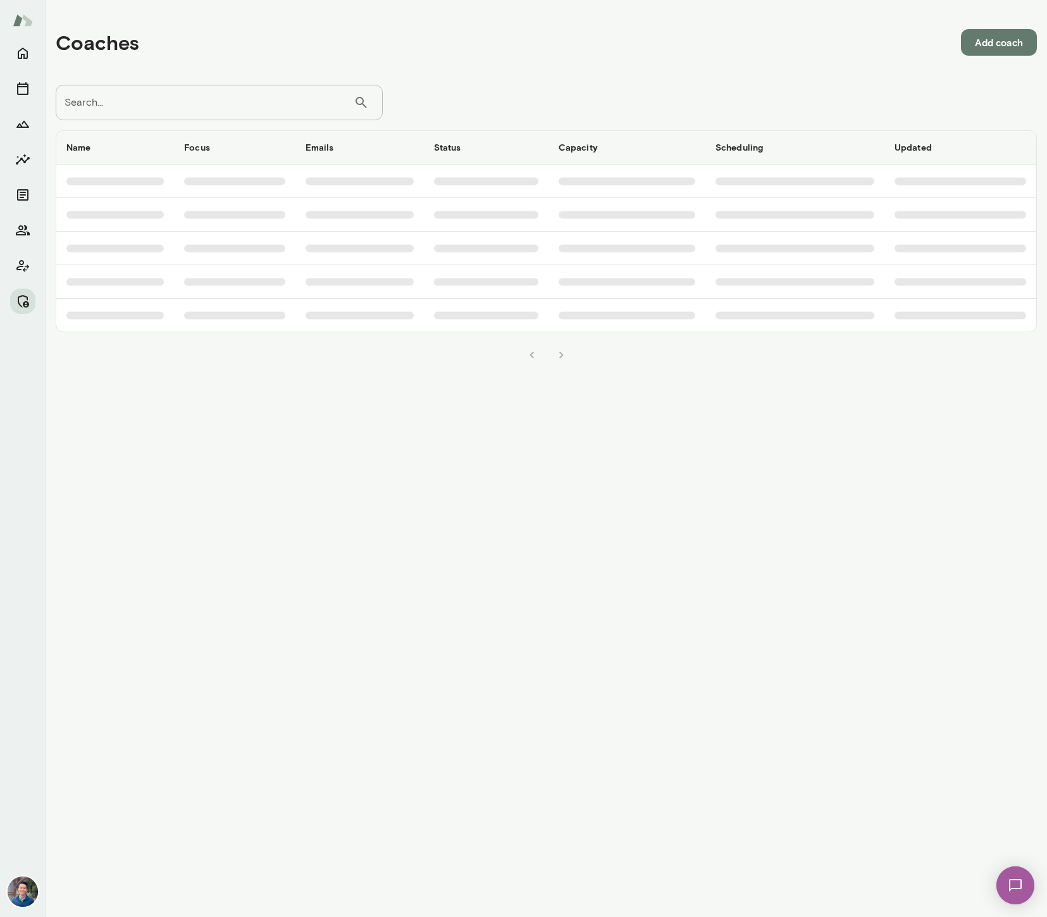
click at [192, 109] on input "Search..." at bounding box center [205, 102] width 298 height 35
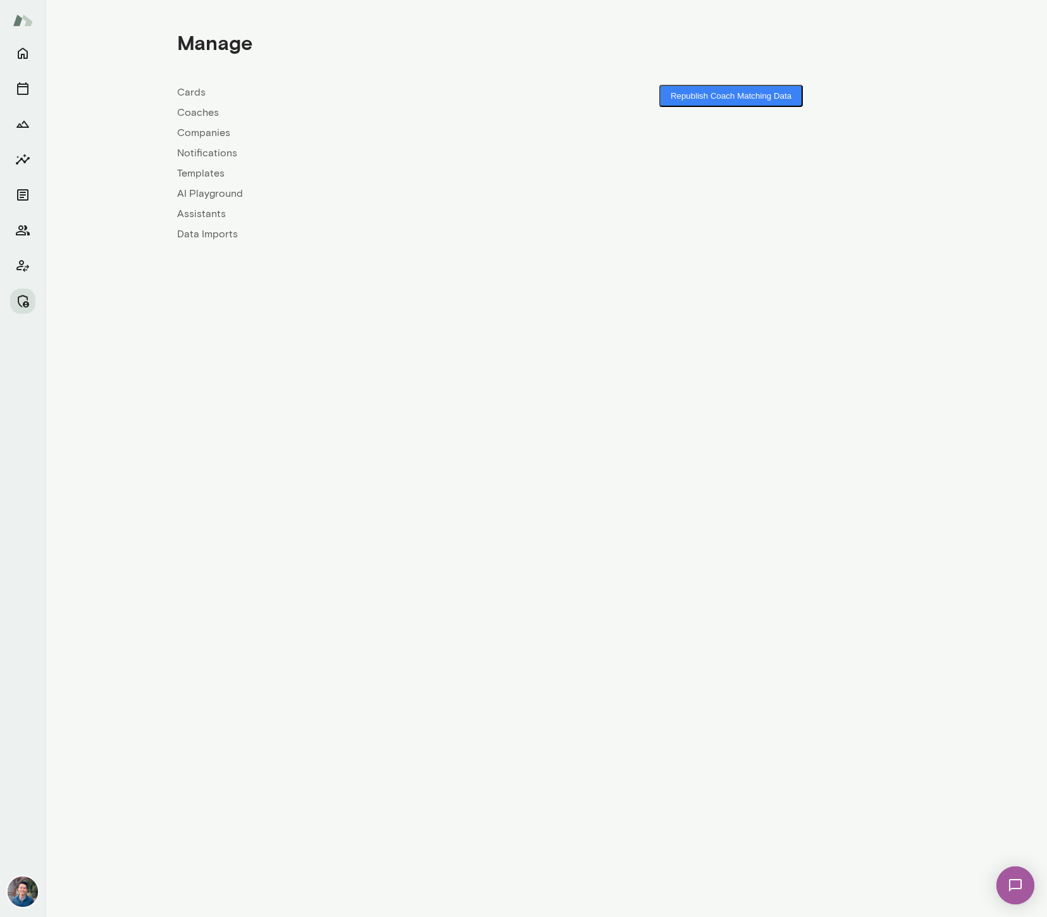
click at [194, 129] on link "Companies" at bounding box center [362, 132] width 370 height 15
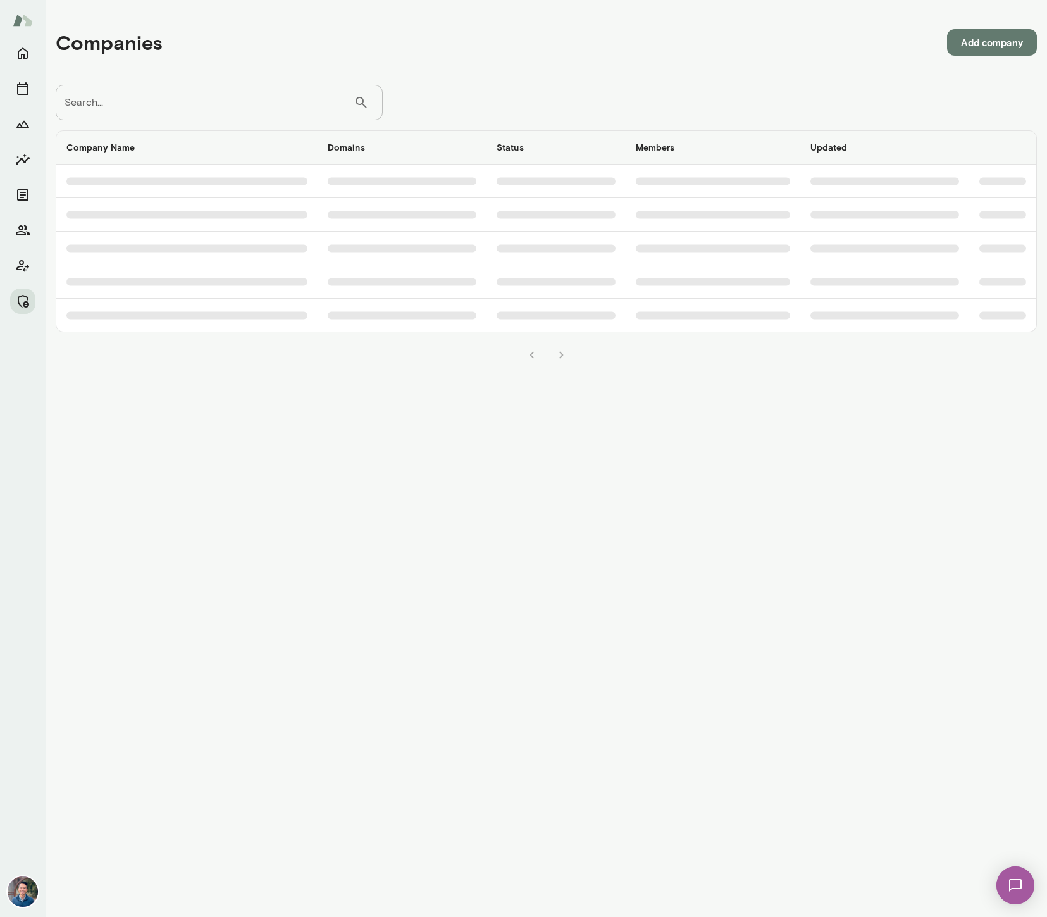
click at [216, 103] on input "Search..." at bounding box center [205, 102] width 298 height 35
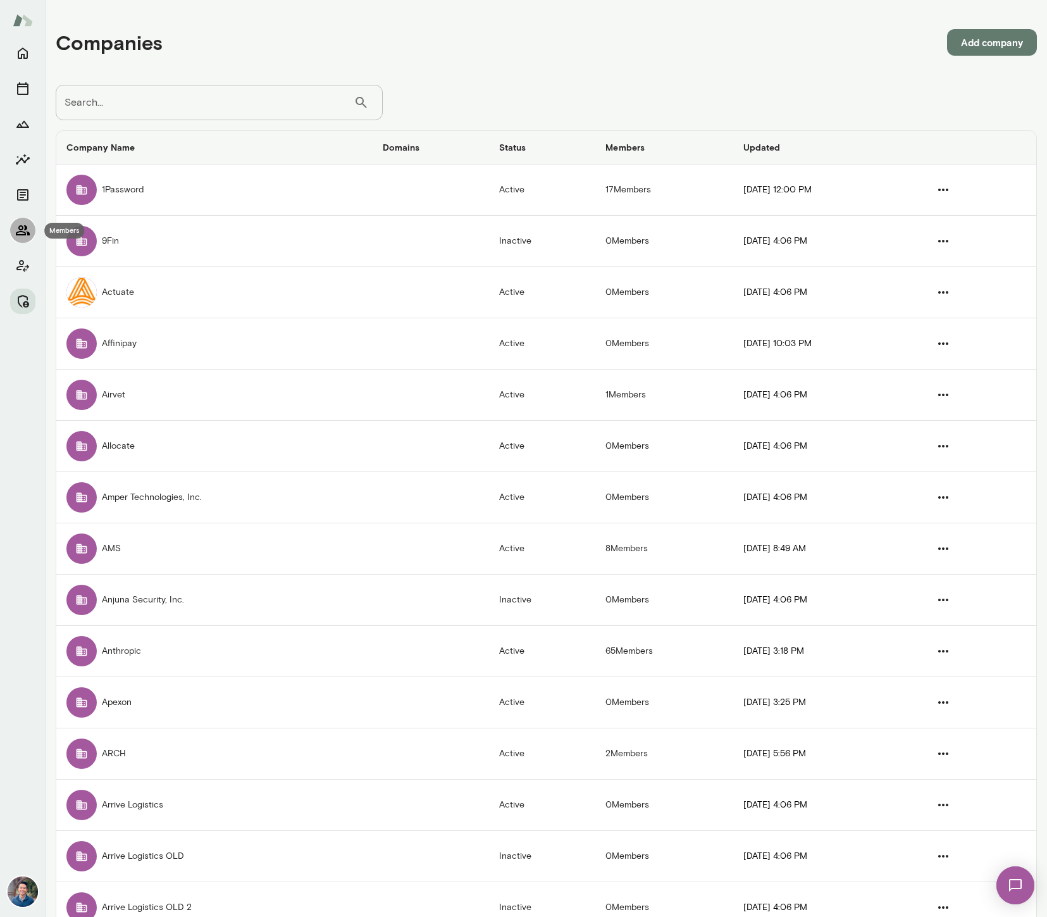
click at [15, 237] on icon "Members" at bounding box center [22, 230] width 15 height 15
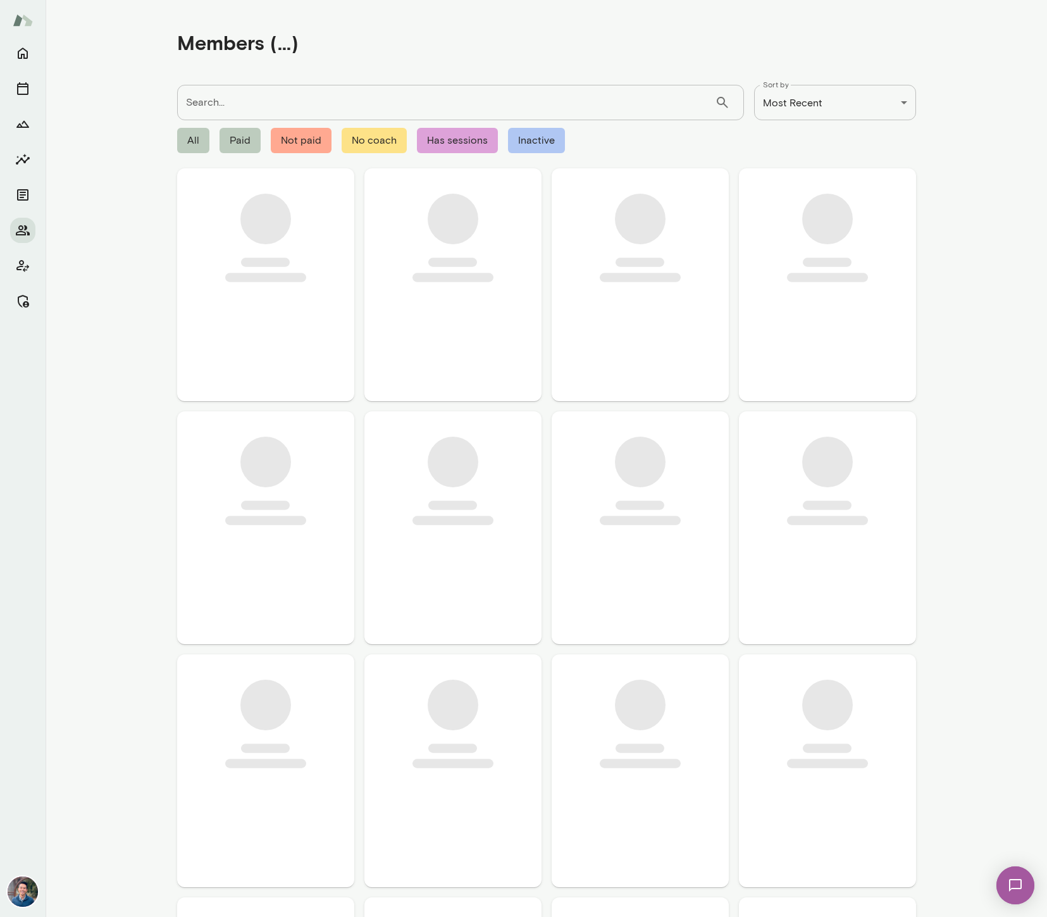
click at [238, 94] on input "Search..." at bounding box center [446, 102] width 538 height 35
type input "********"
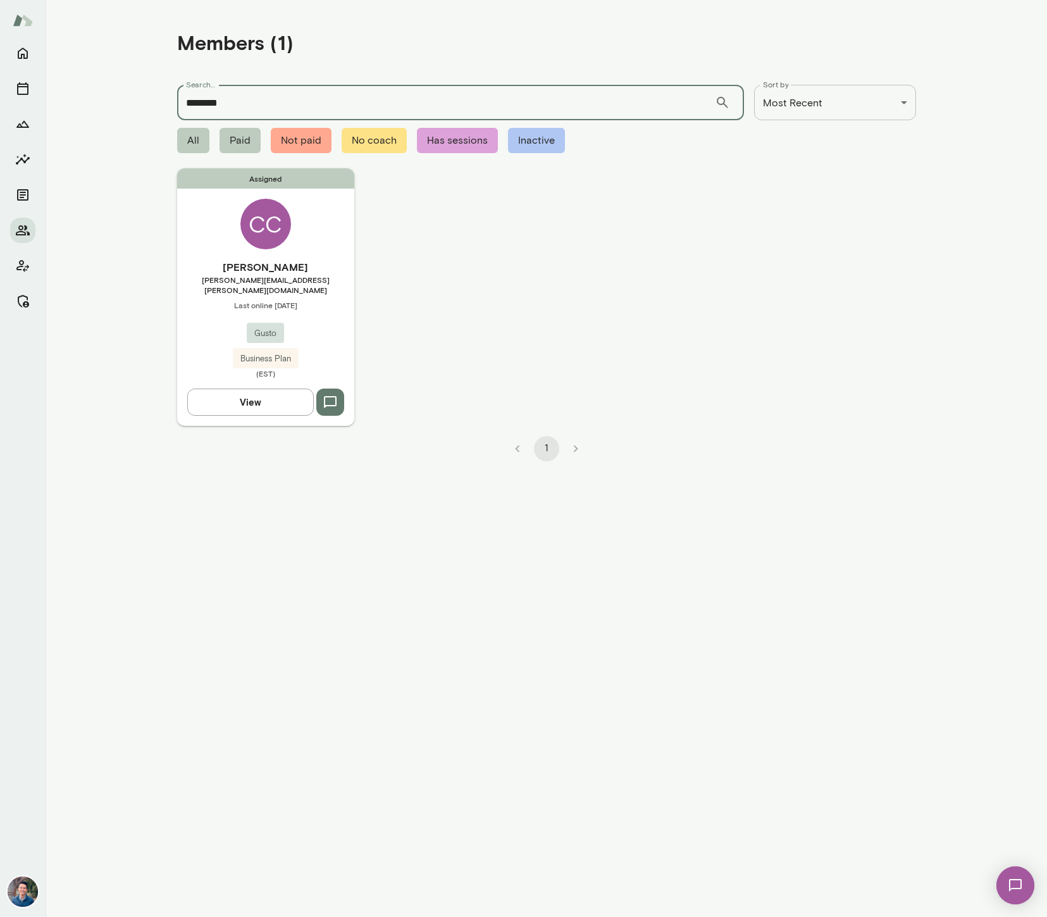
click at [330, 280] on span "chris.cosgrove@gusto.com" at bounding box center [265, 285] width 177 height 20
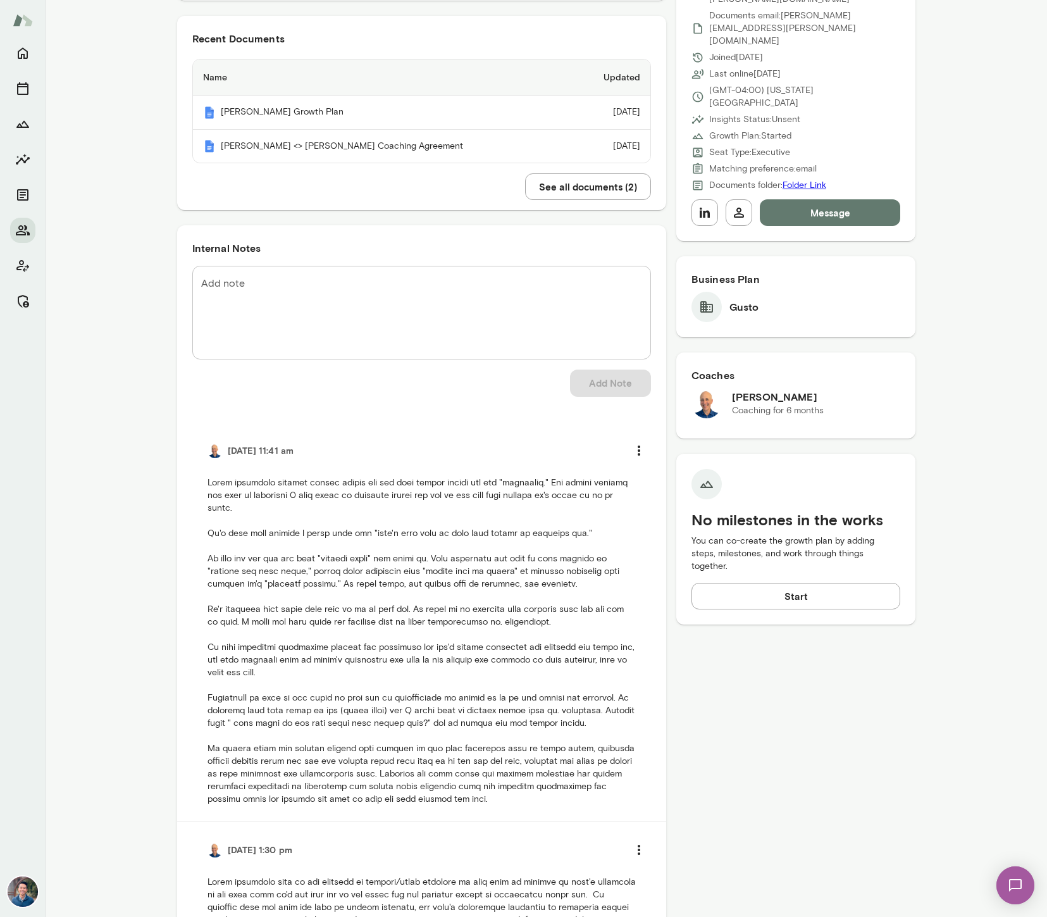
scroll to position [314, 0]
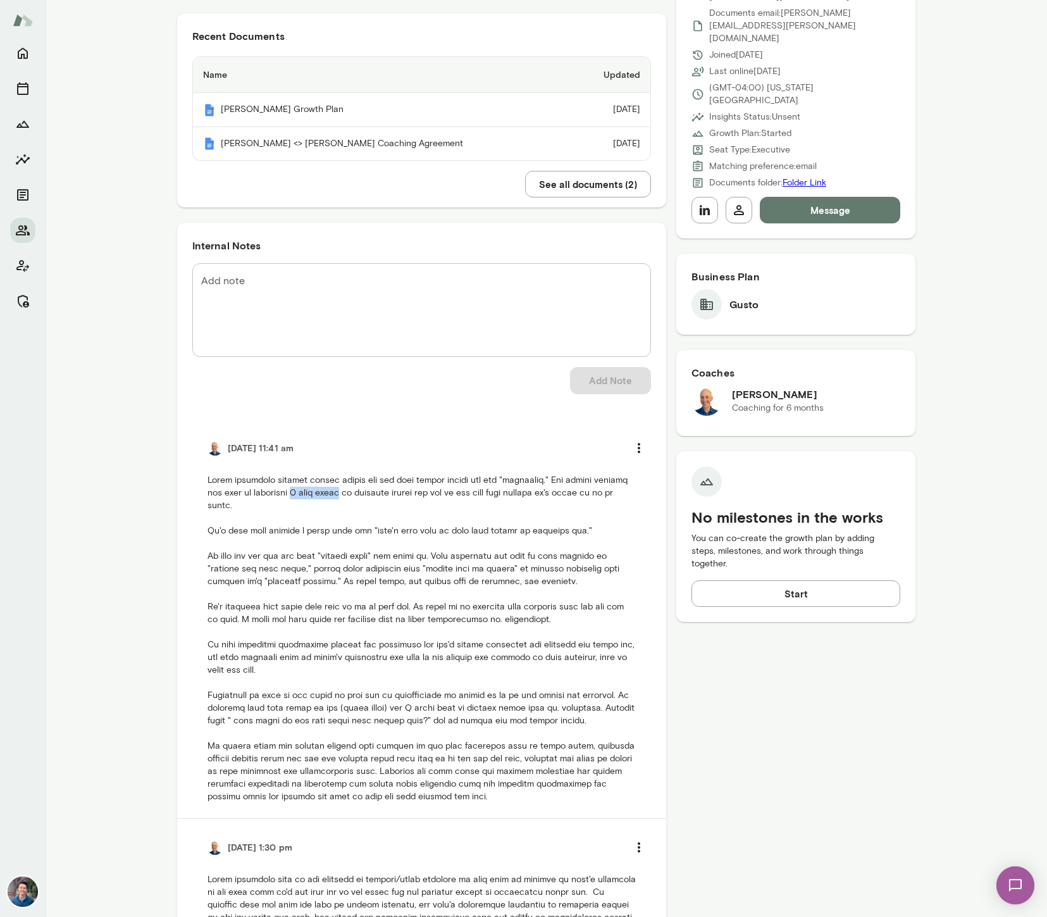
drag, startPoint x: 354, startPoint y: 466, endPoint x: 304, endPoint y: 465, distance: 50.0
click at [304, 474] on p at bounding box center [422, 638] width 428 height 329
click at [366, 474] on p at bounding box center [422, 638] width 428 height 329
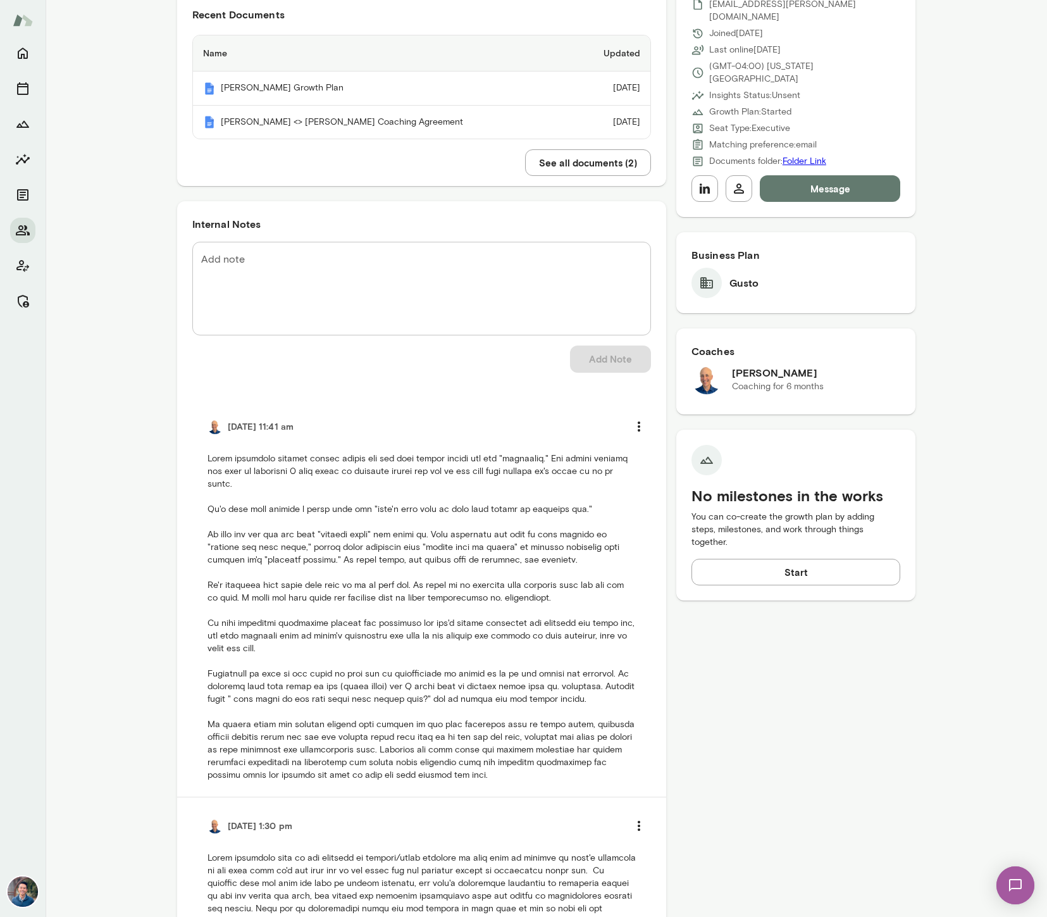
scroll to position [339, 0]
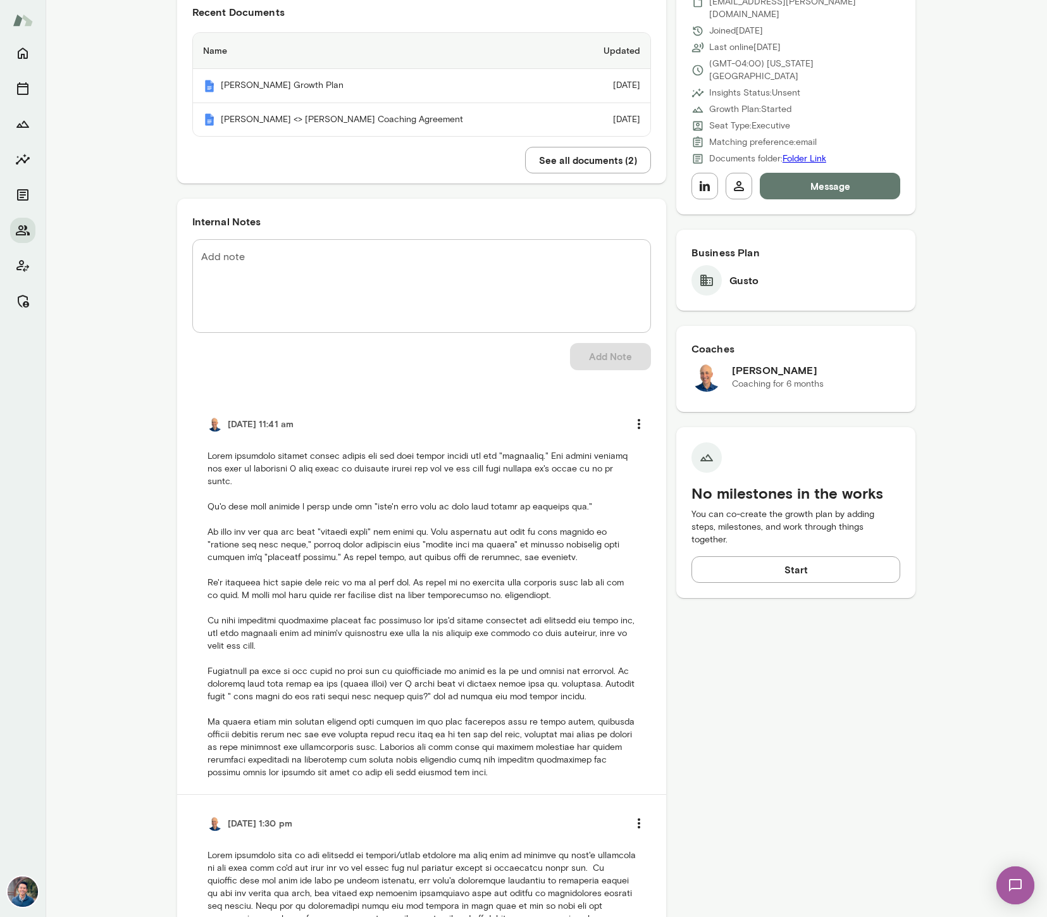
click at [361, 525] on p at bounding box center [422, 614] width 428 height 329
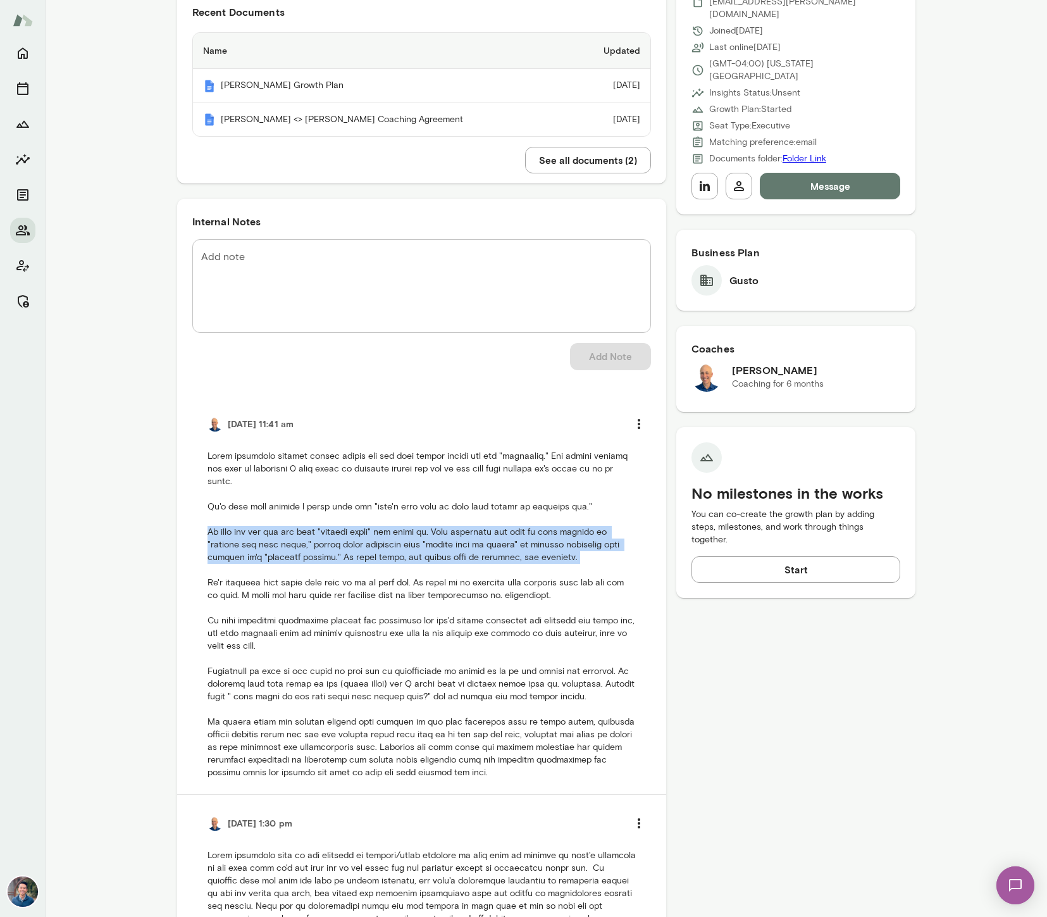
click at [361, 525] on p at bounding box center [422, 614] width 428 height 329
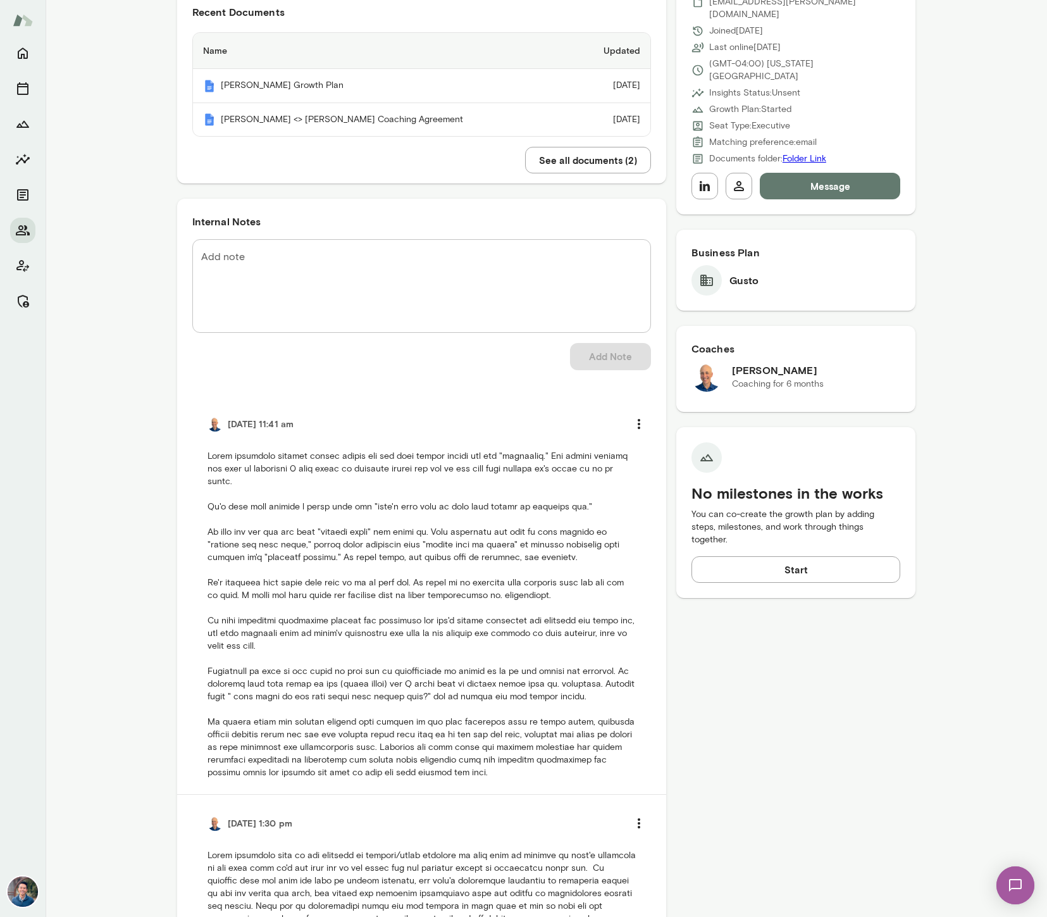
click at [361, 582] on p at bounding box center [422, 614] width 428 height 329
click at [375, 568] on p at bounding box center [422, 614] width 428 height 329
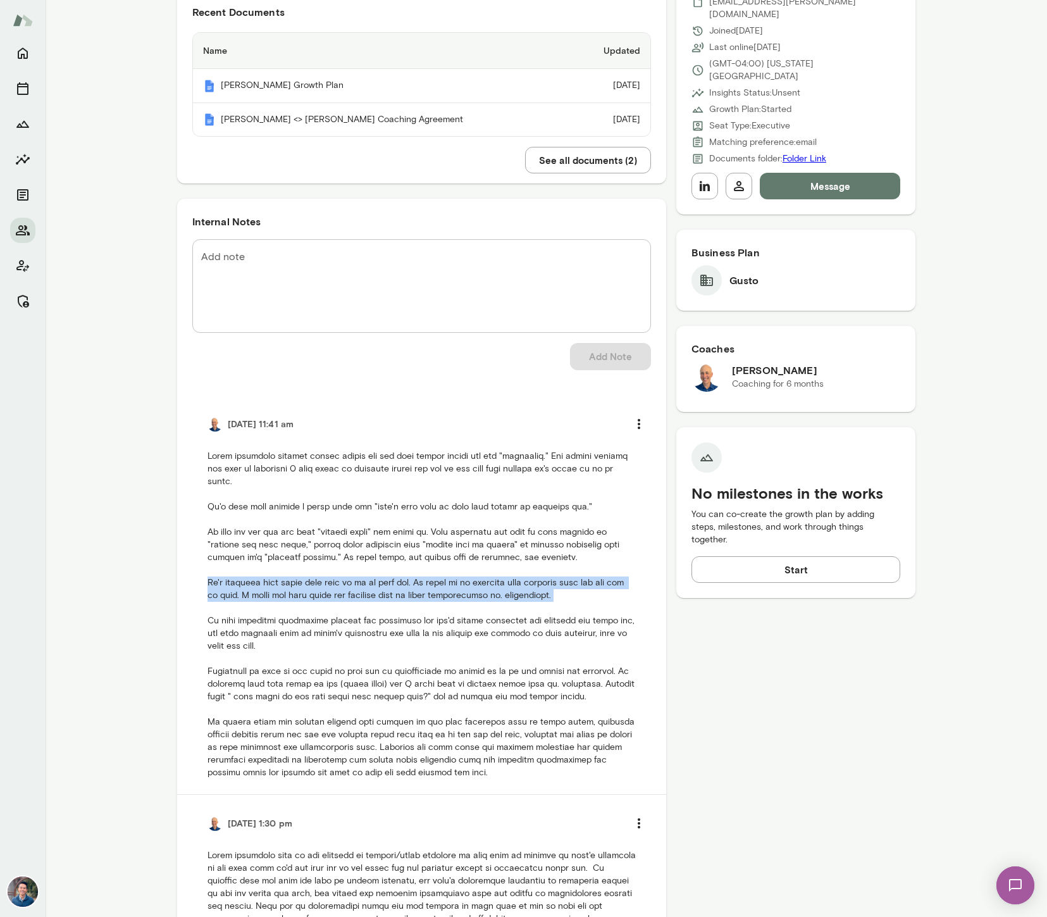
click at [375, 568] on p at bounding box center [422, 614] width 428 height 329
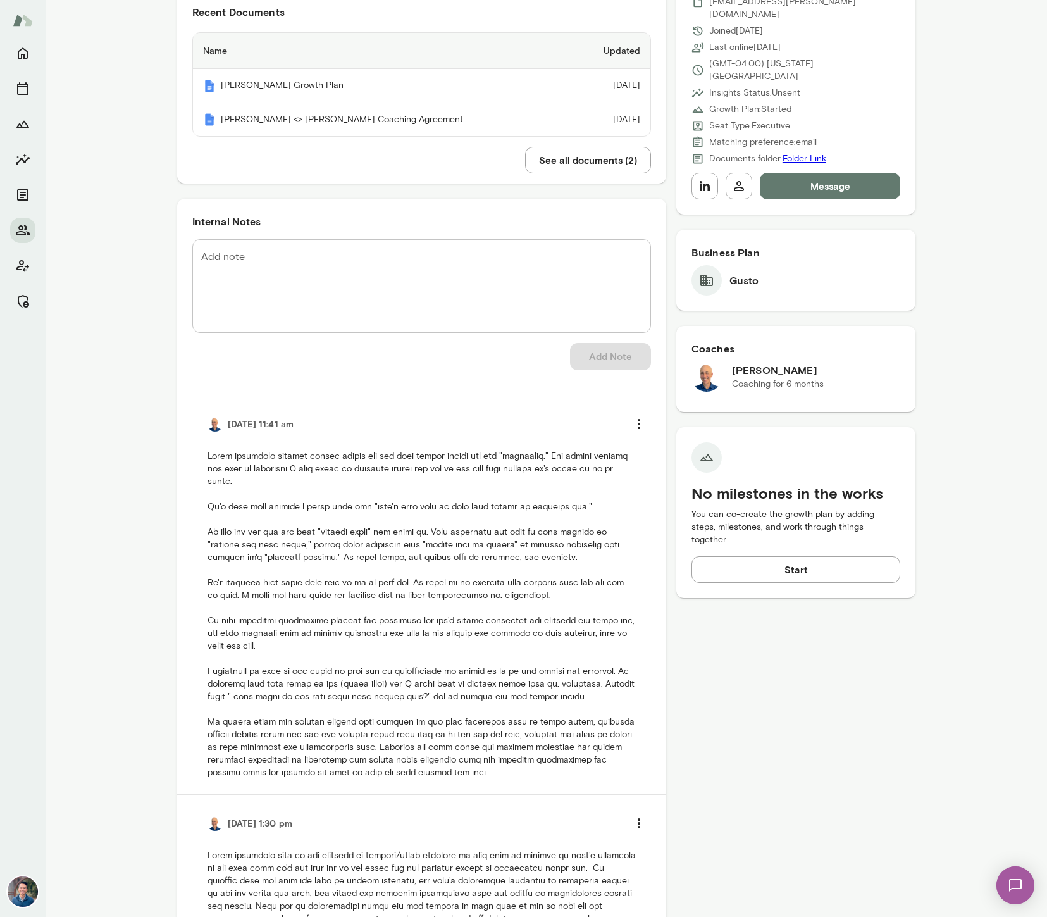
click at [375, 611] on p at bounding box center [422, 614] width 428 height 329
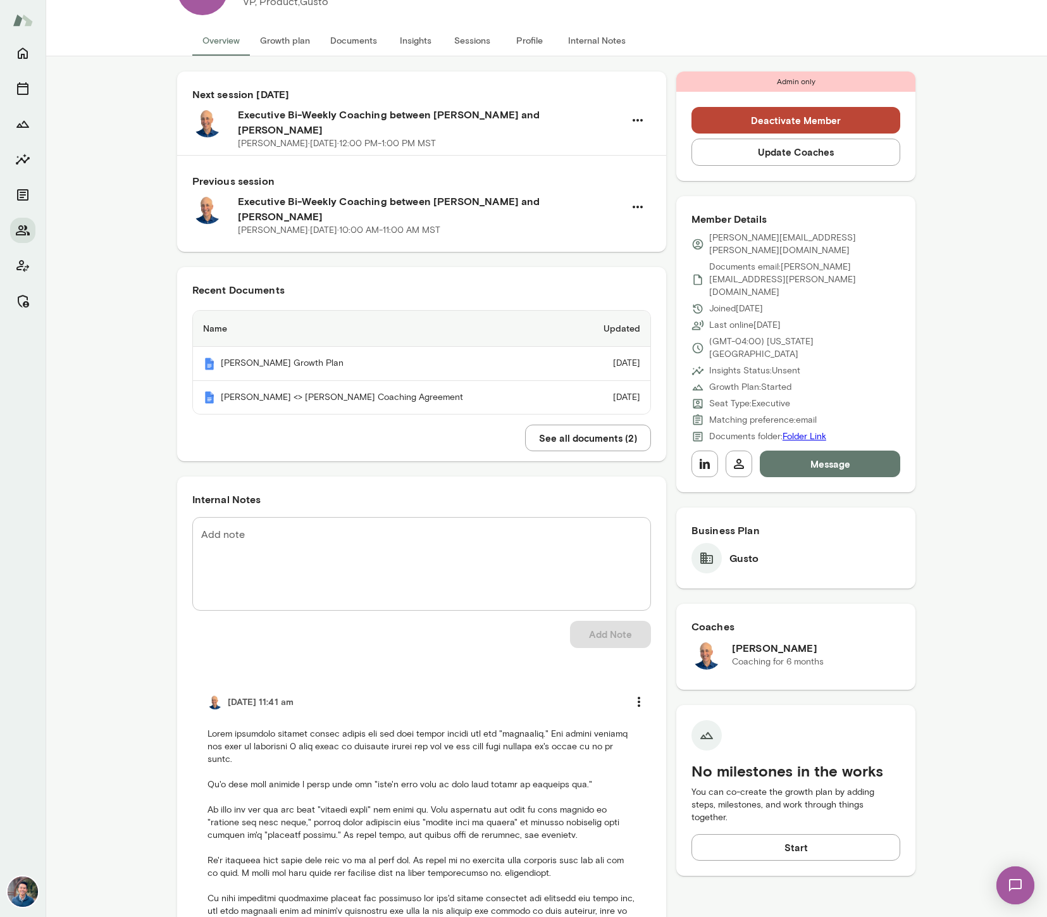
scroll to position [0, 0]
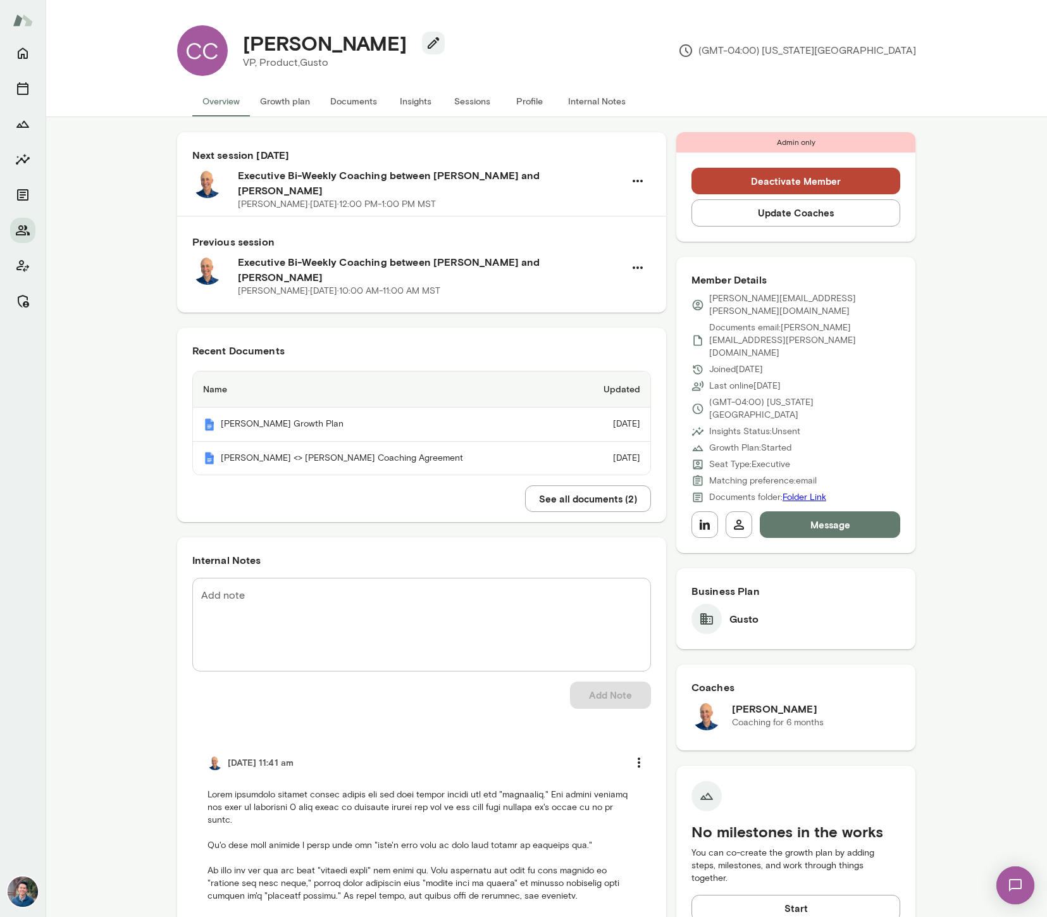
click at [205, 179] on img at bounding box center [207, 183] width 30 height 30
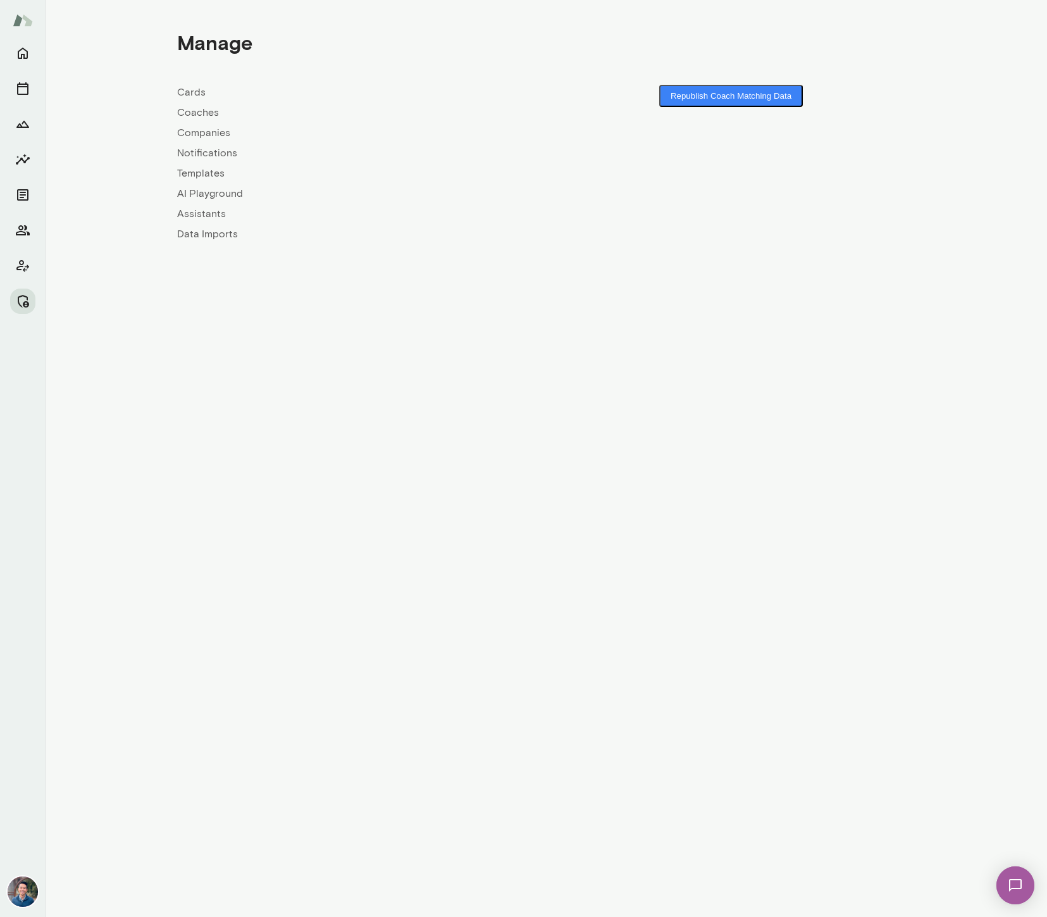
click at [207, 128] on link "Companies" at bounding box center [362, 132] width 370 height 15
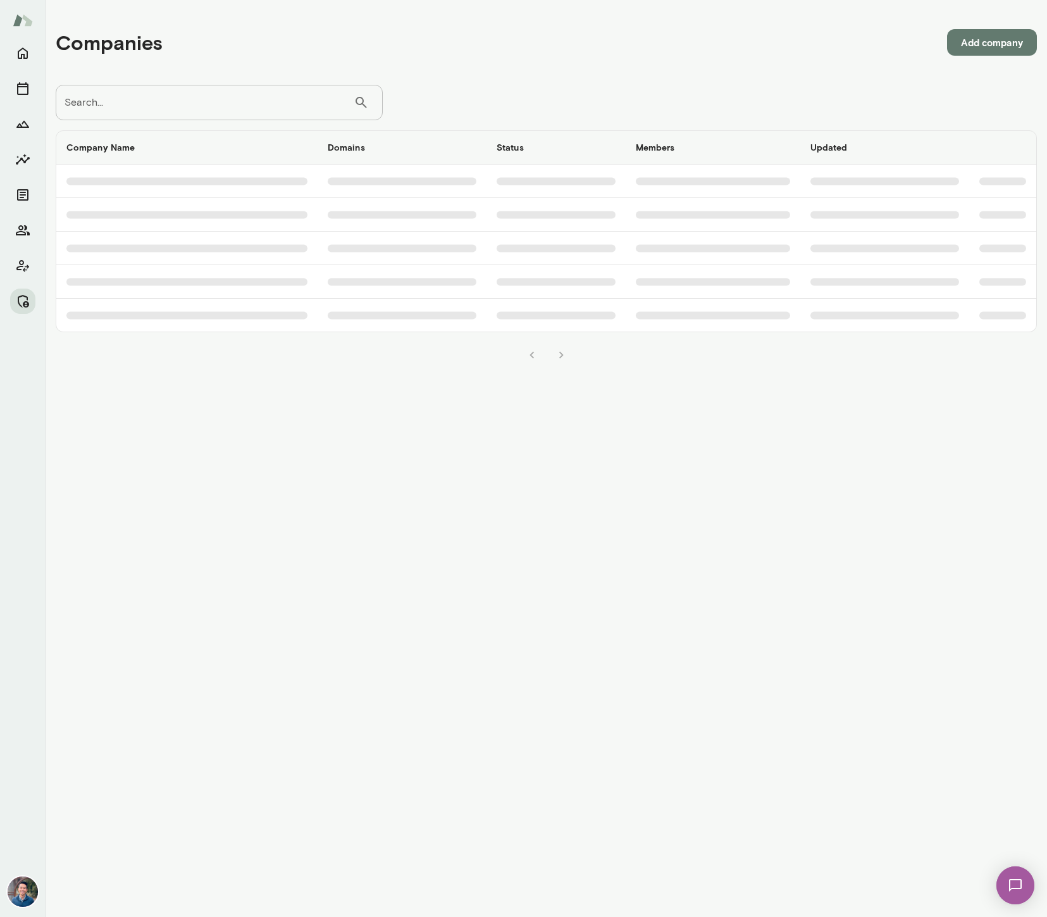
click at [233, 108] on input "Search..." at bounding box center [205, 102] width 298 height 35
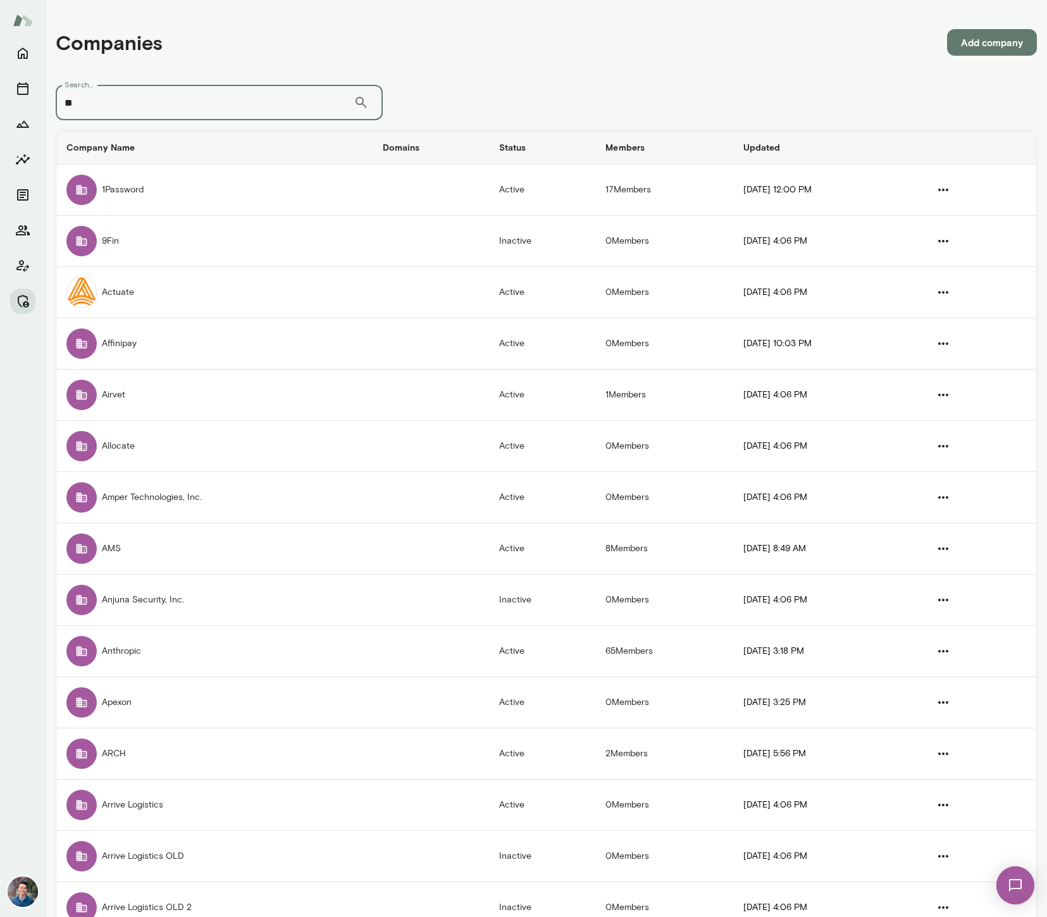
type input "*"
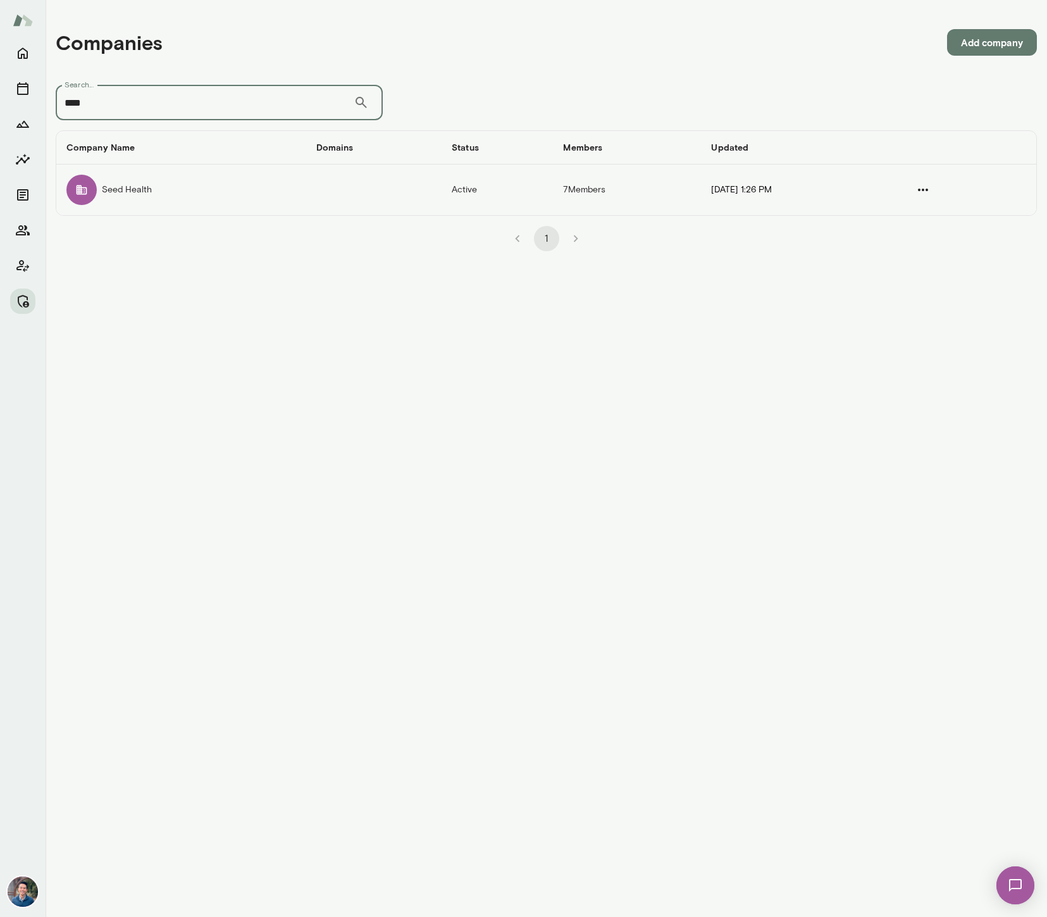
type input "****"
click at [185, 189] on td "Seed Health" at bounding box center [181, 190] width 250 height 51
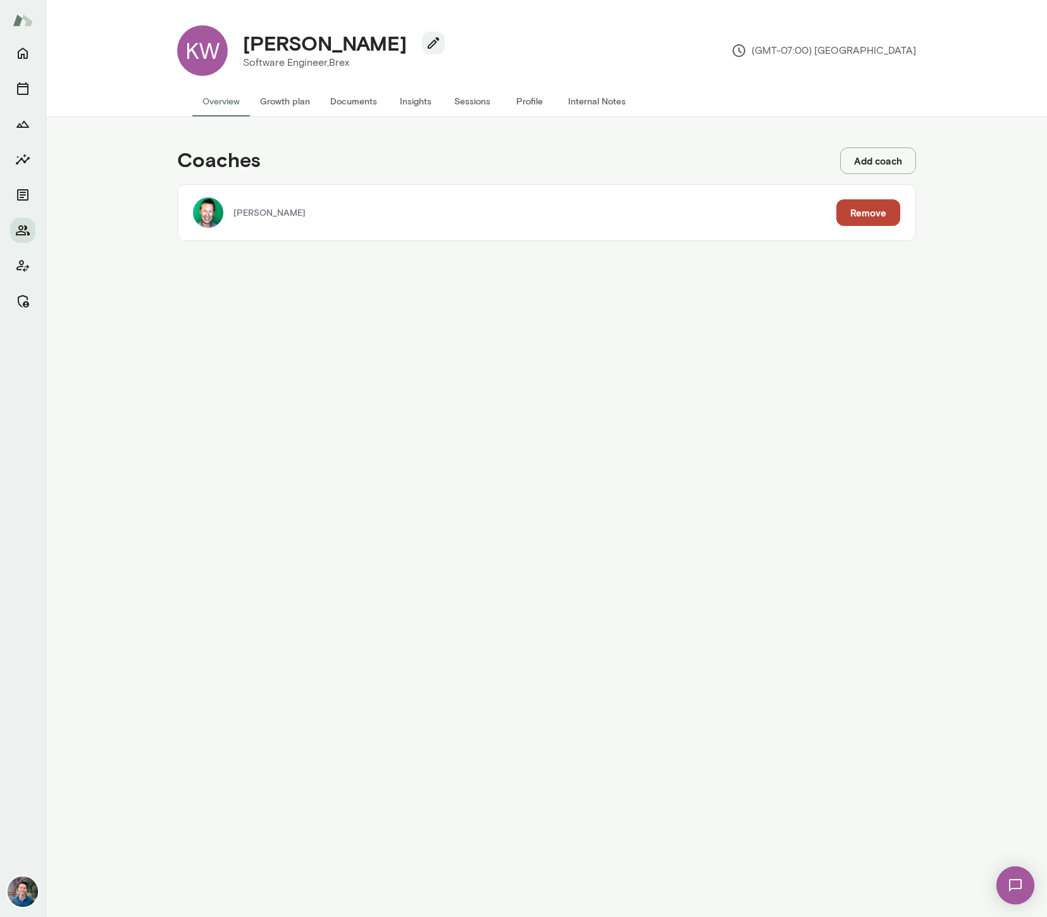
click at [237, 203] on div "[PERSON_NAME] Remove" at bounding box center [547, 213] width 738 height 56
click at [208, 216] on img at bounding box center [208, 212] width 30 height 30
click at [18, 302] on icon "Manage" at bounding box center [23, 301] width 11 height 13
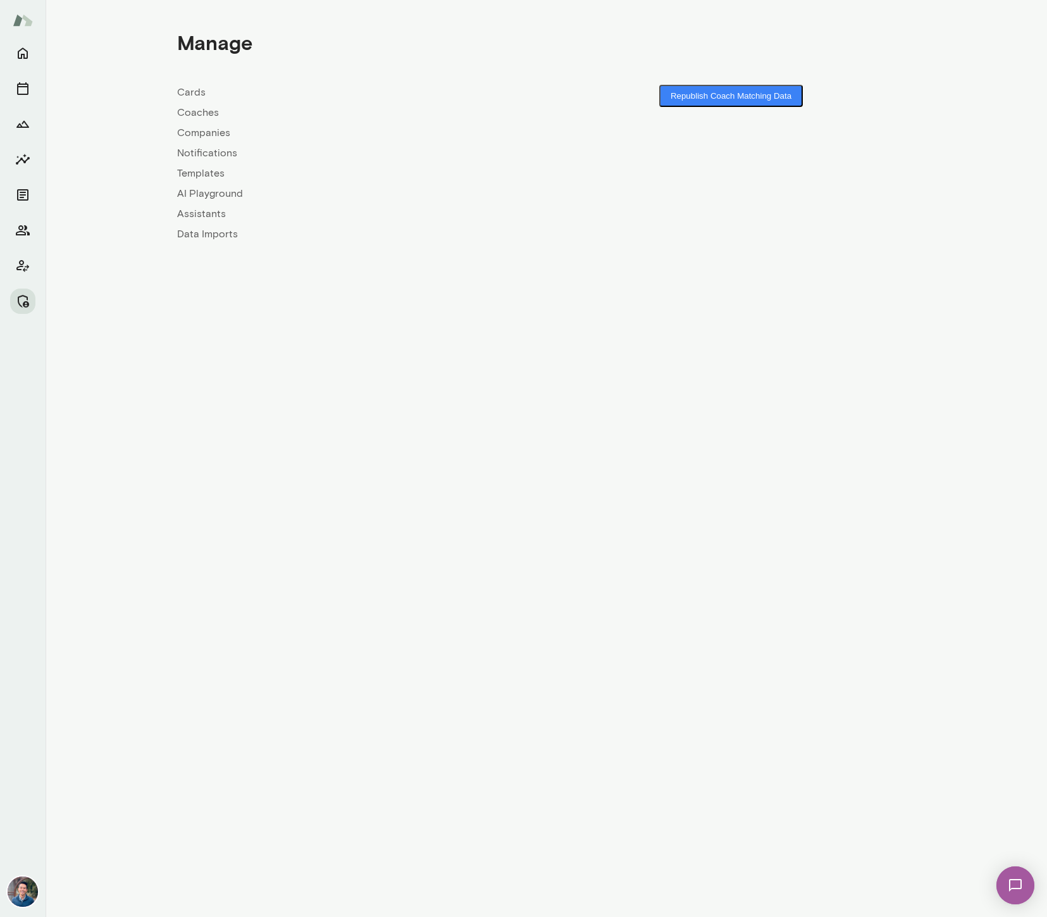
click at [223, 137] on link "Companies" at bounding box center [362, 132] width 370 height 15
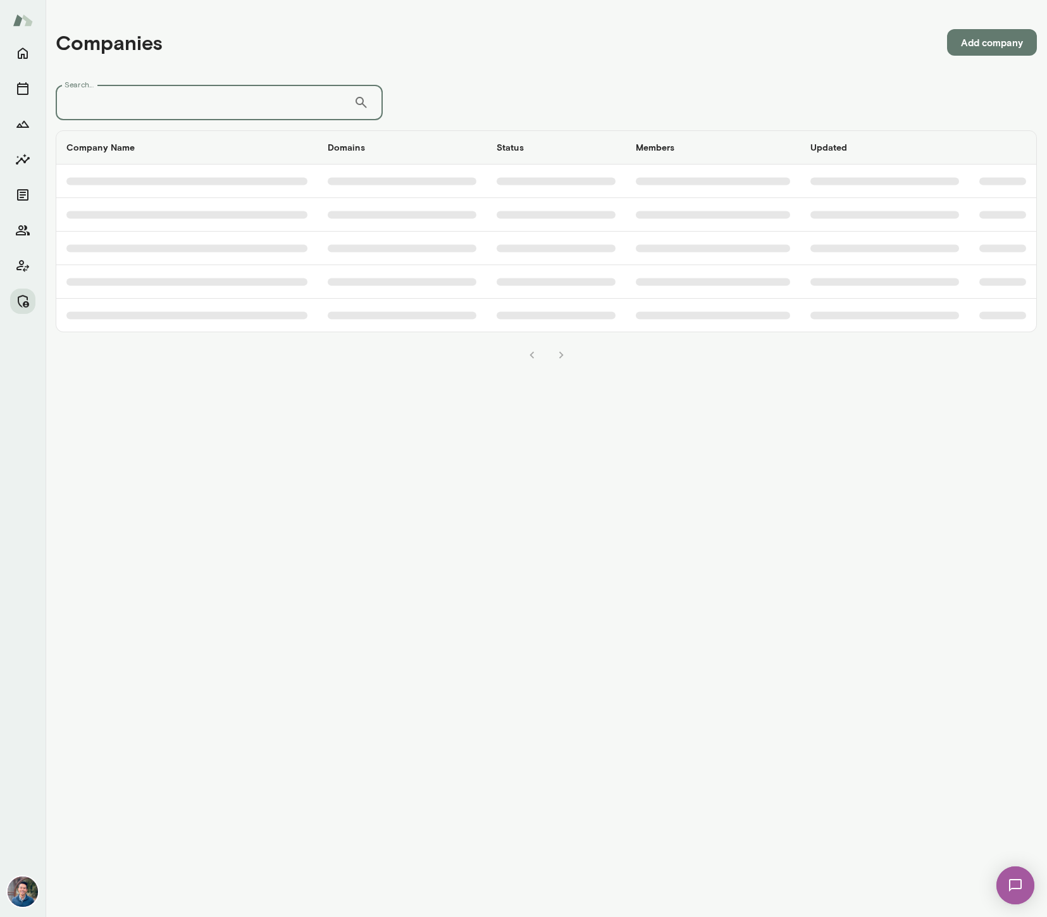
click at [209, 113] on input "Search..." at bounding box center [205, 102] width 298 height 35
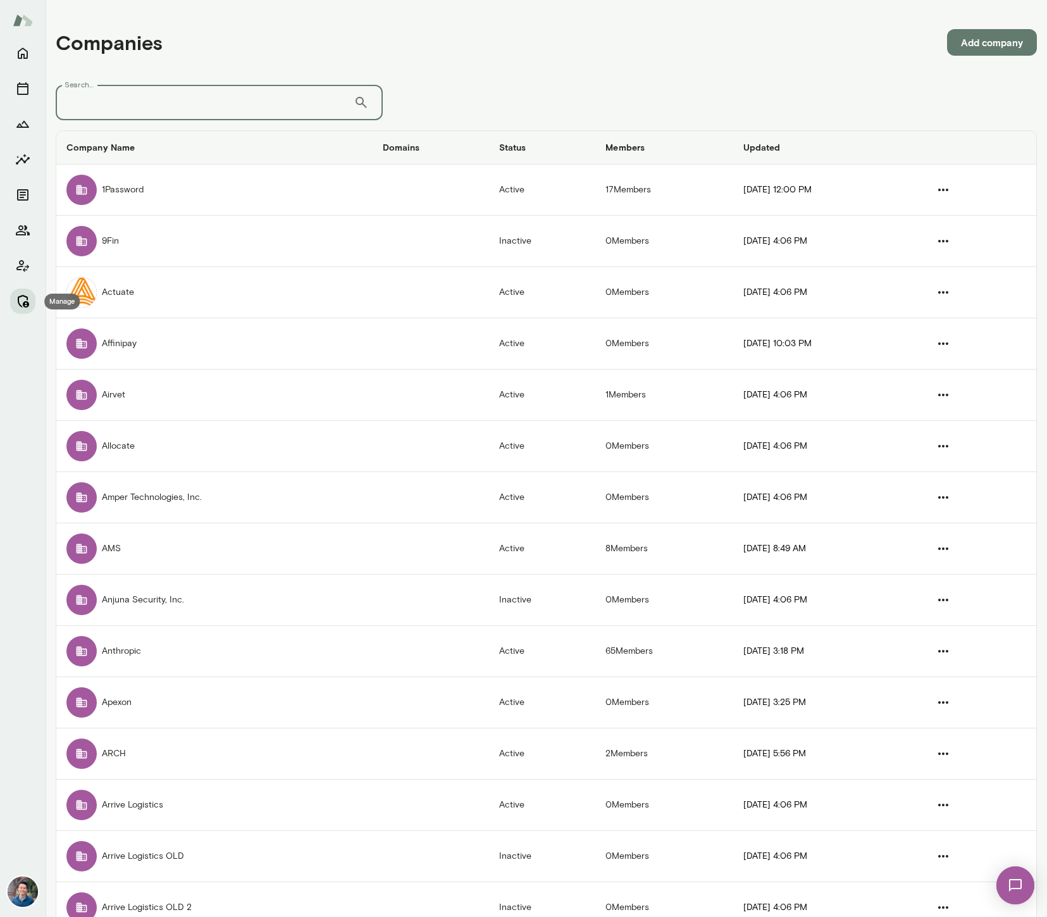
click at [25, 306] on icon "Manage" at bounding box center [22, 301] width 15 height 15
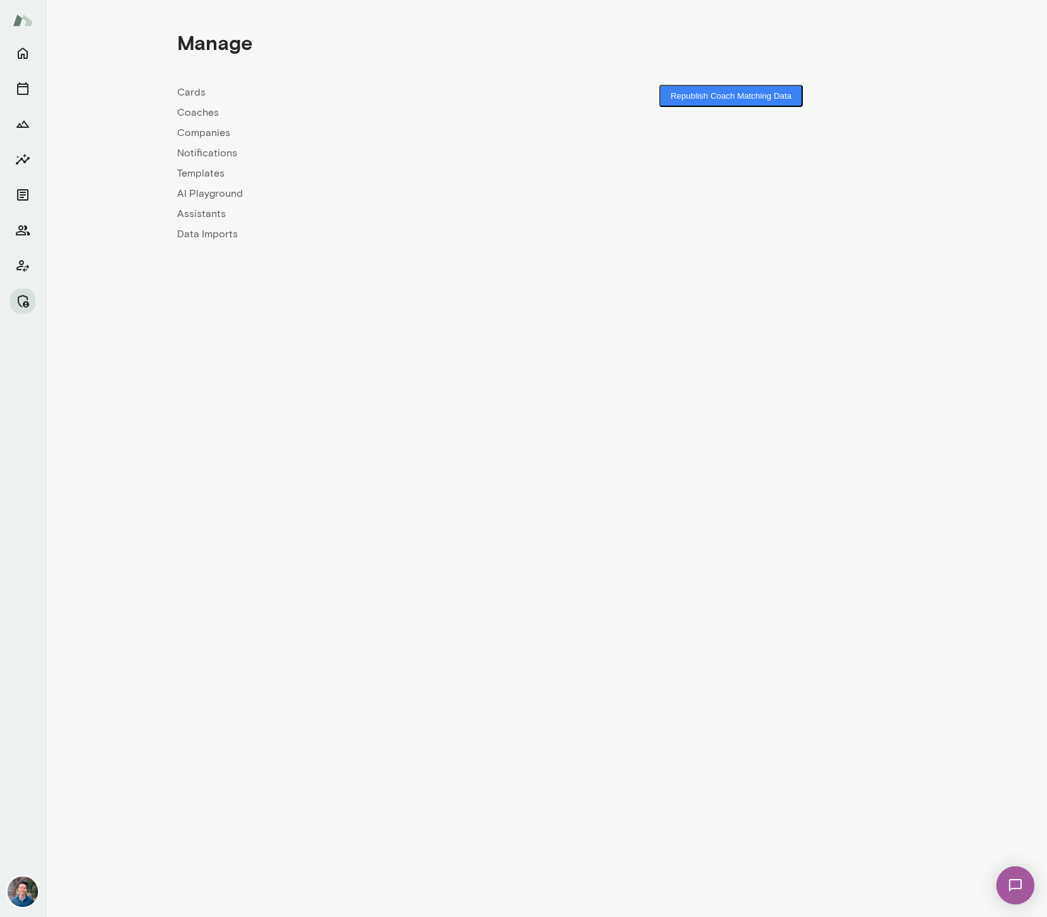
click at [205, 115] on link "Coaches" at bounding box center [362, 112] width 370 height 15
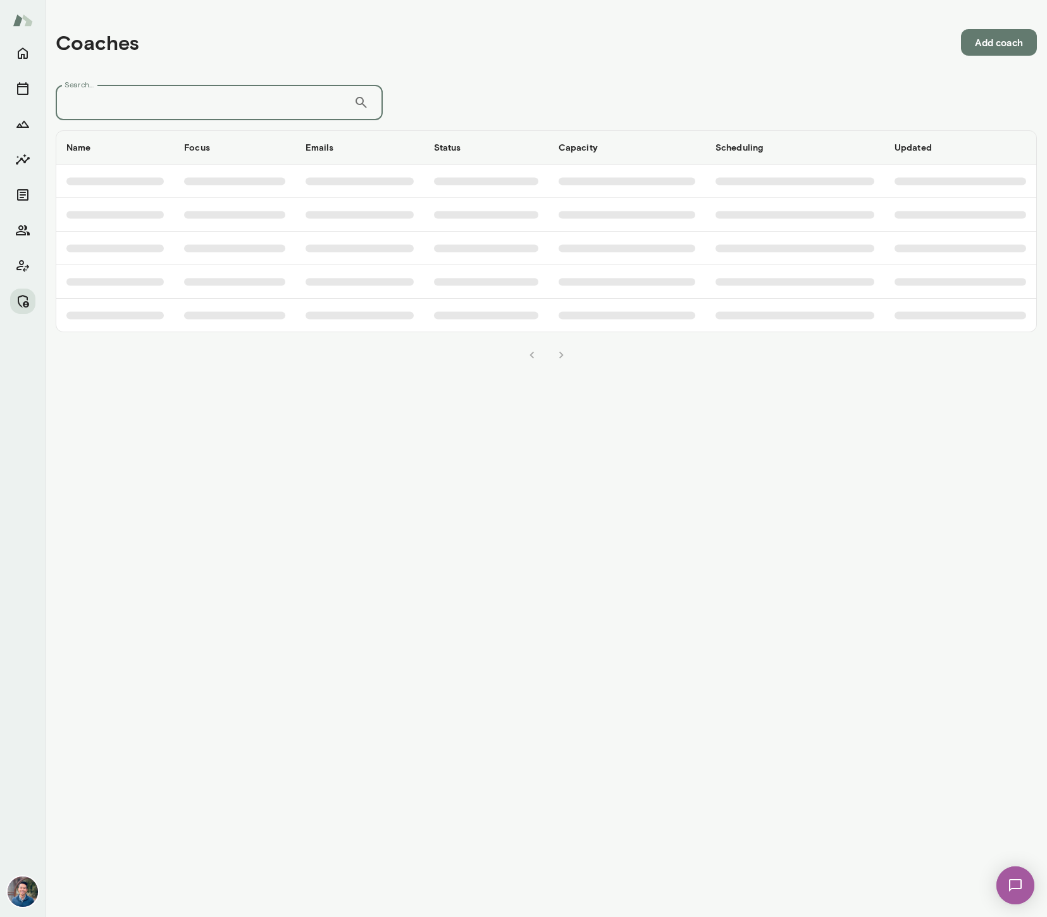
click at [162, 105] on input "Search..." at bounding box center [205, 102] width 298 height 35
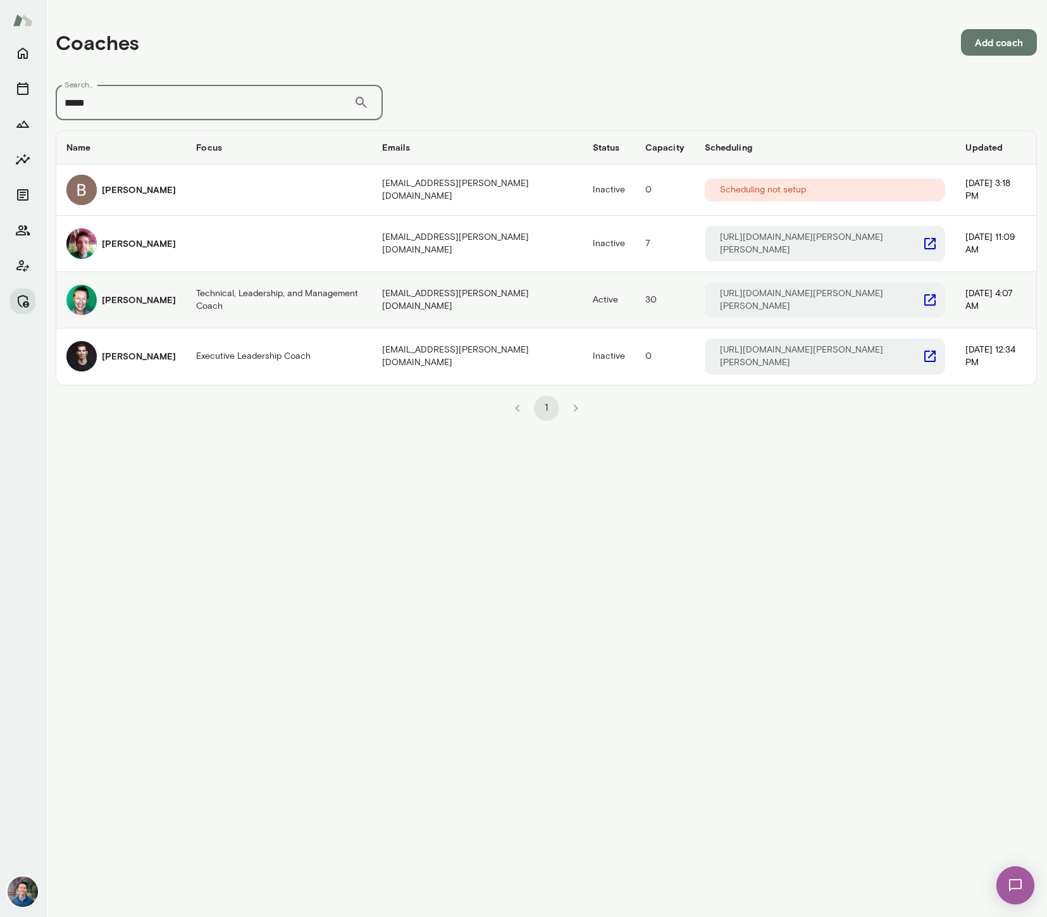
type input "*****"
click at [123, 302] on div "[PERSON_NAME]" at bounding box center [120, 300] width 109 height 30
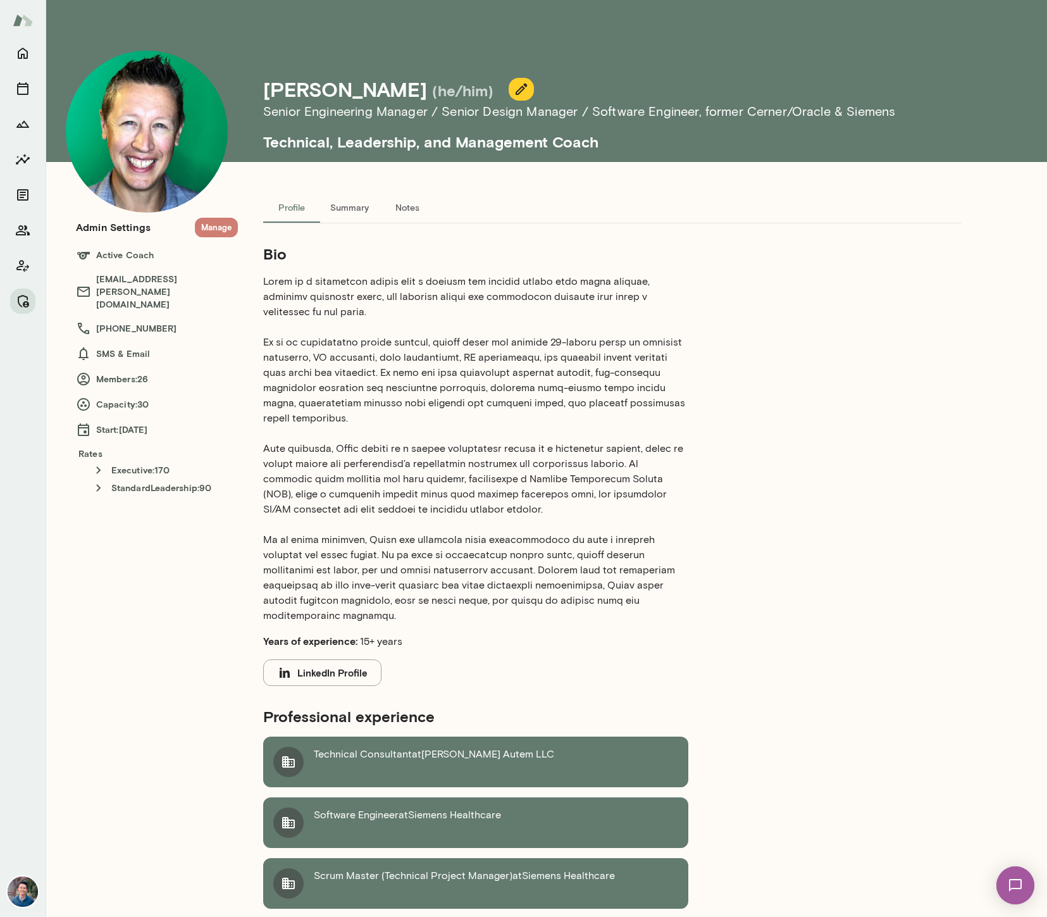
click at [219, 230] on button "Manage" at bounding box center [216, 228] width 43 height 20
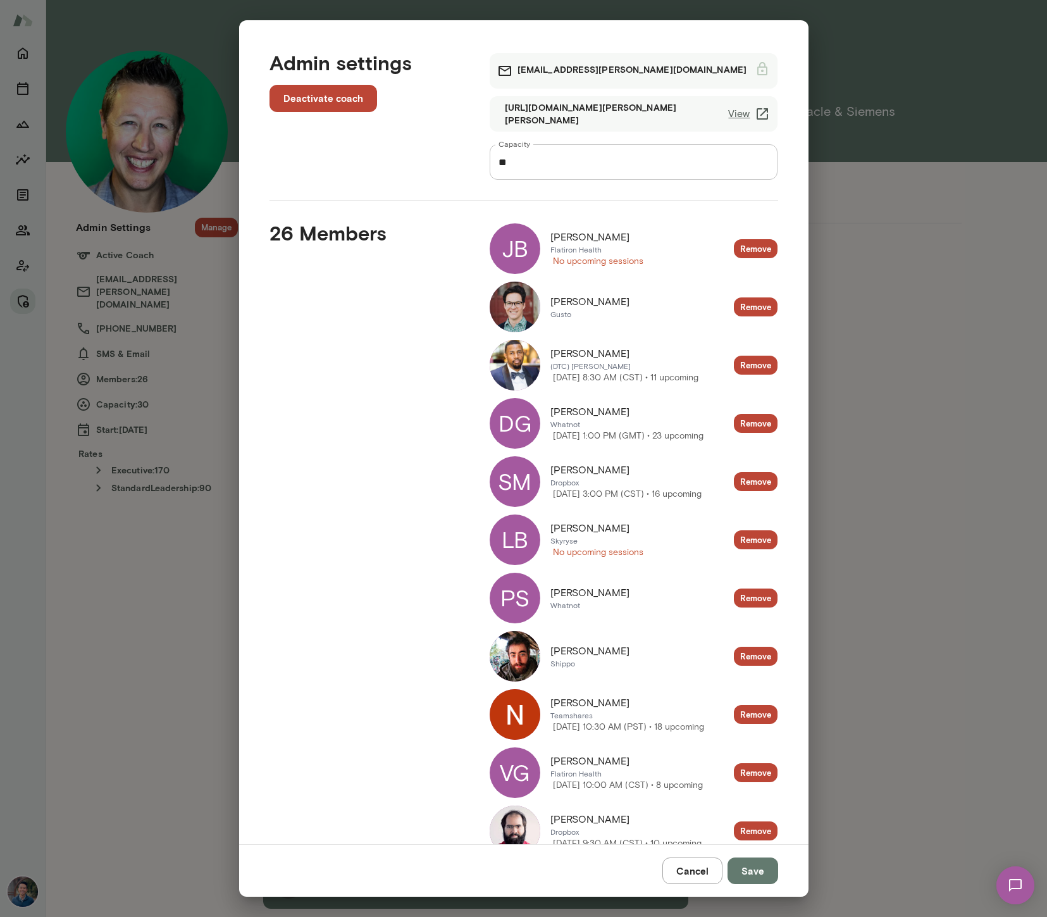
click at [753, 113] on link "View" at bounding box center [749, 113] width 42 height 15
